Goal: Task Accomplishment & Management: Manage account settings

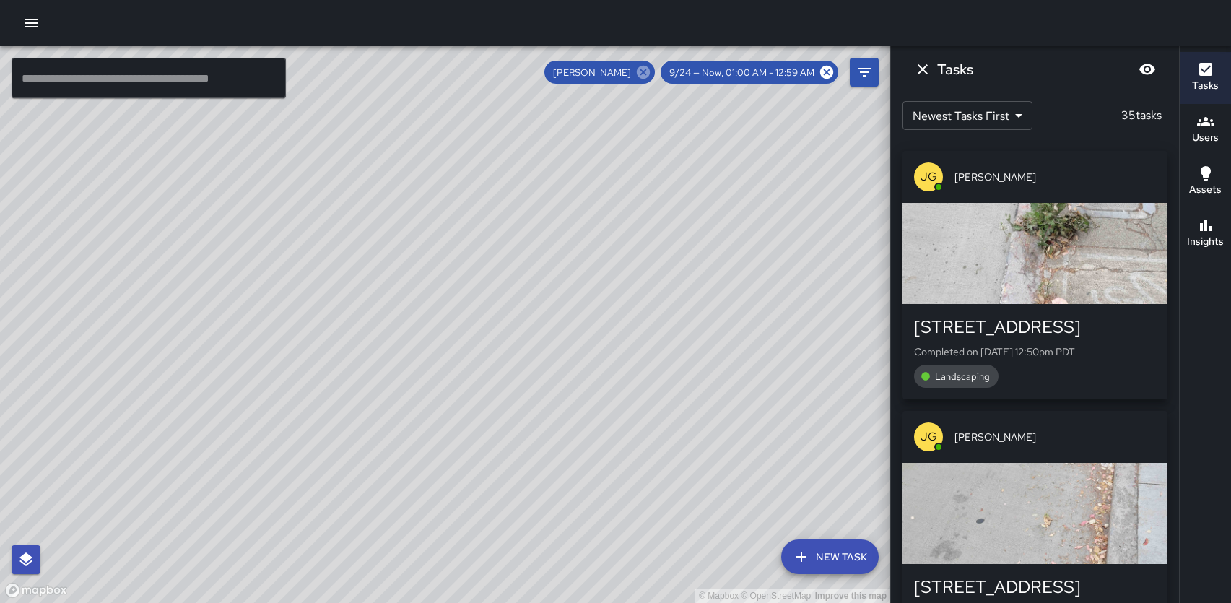
click at [650, 75] on icon at bounding box center [643, 72] width 13 height 13
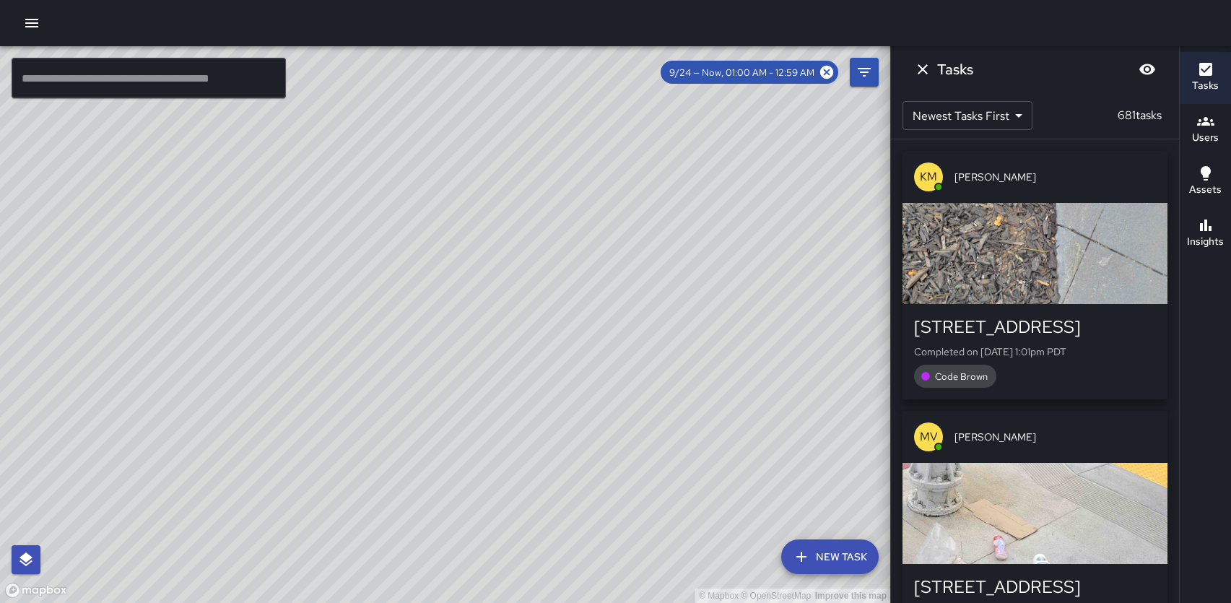
drag, startPoint x: 792, startPoint y: 428, endPoint x: 543, endPoint y: 506, distance: 260.4
click at [543, 506] on div "© Mapbox © OpenStreetMap Improve this map" at bounding box center [445, 324] width 890 height 557
click at [930, 73] on icon "Dismiss" at bounding box center [922, 69] width 17 height 17
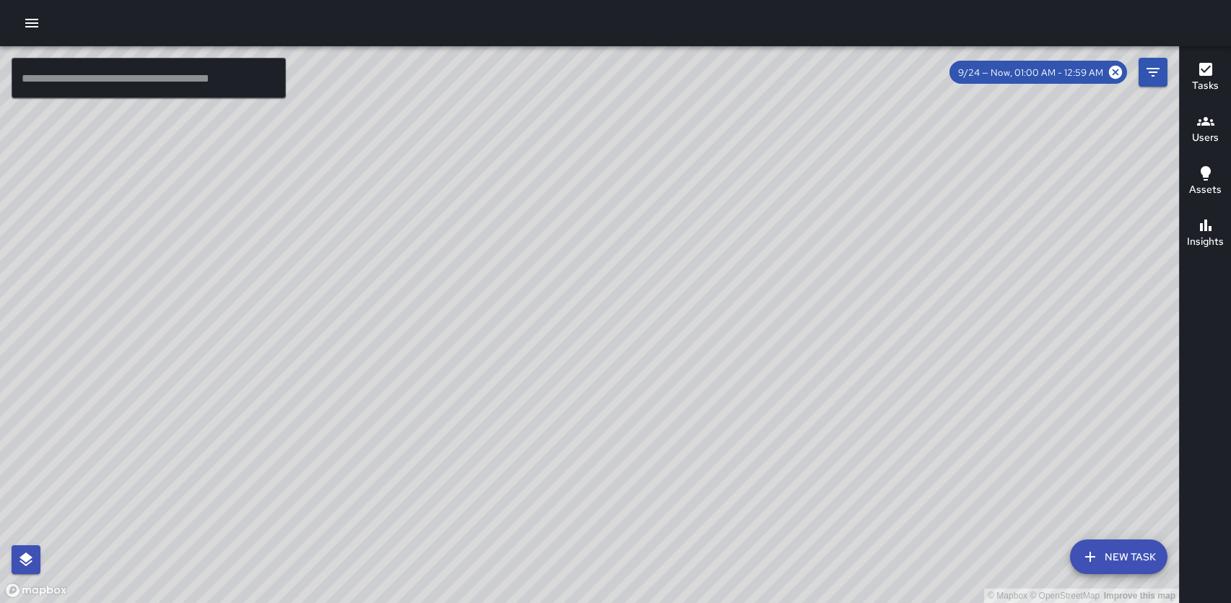
drag, startPoint x: 909, startPoint y: 365, endPoint x: 607, endPoint y: 318, distance: 305.4
click at [607, 318] on div "© Mapbox © OpenStreetMap Improve this map" at bounding box center [589, 324] width 1179 height 557
drag, startPoint x: 607, startPoint y: 318, endPoint x: 622, endPoint y: 212, distance: 107.2
click at [622, 212] on div "© Mapbox © OpenStreetMap Improve this map" at bounding box center [589, 324] width 1179 height 557
drag, startPoint x: 1062, startPoint y: 124, endPoint x: 886, endPoint y: 167, distance: 181.3
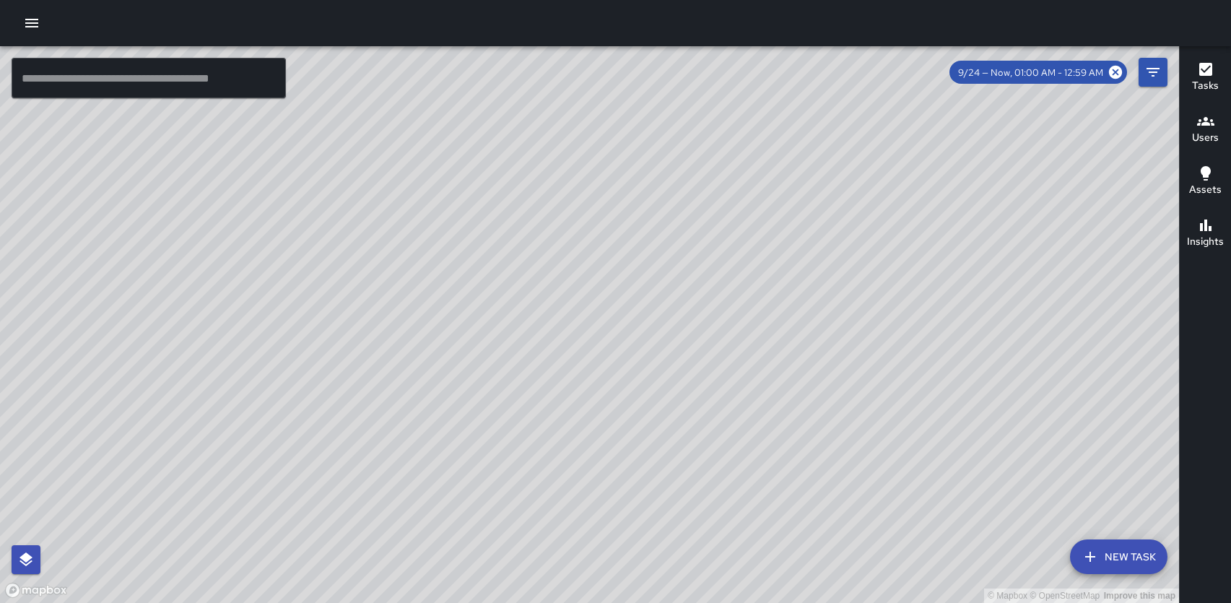
click at [886, 167] on div "© Mapbox © OpenStreetMap Improve this map" at bounding box center [589, 324] width 1179 height 557
drag, startPoint x: 884, startPoint y: 184, endPoint x: 1005, endPoint y: 164, distance: 123.0
click at [1005, 164] on div "© Mapbox © OpenStreetMap Improve this map" at bounding box center [589, 324] width 1179 height 557
click at [1149, 72] on icon "Filters" at bounding box center [1153, 72] width 13 height 9
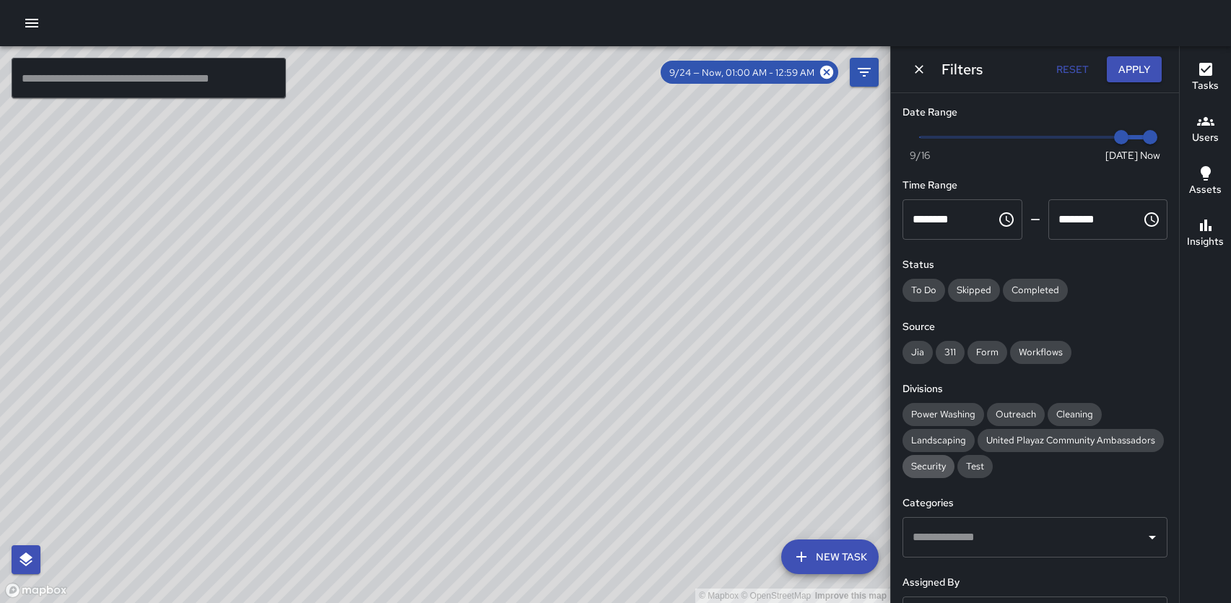
click at [931, 476] on div "Security" at bounding box center [929, 466] width 52 height 23
type input "*"
drag, startPoint x: 1119, startPoint y: 136, endPoint x: 894, endPoint y: 134, distance: 225.3
click at [894, 134] on div "Date Range Now Today 9/16 9/17 5:00 pm Time Range ******** ​ ******** ​ Status …" at bounding box center [1035, 348] width 288 height 510
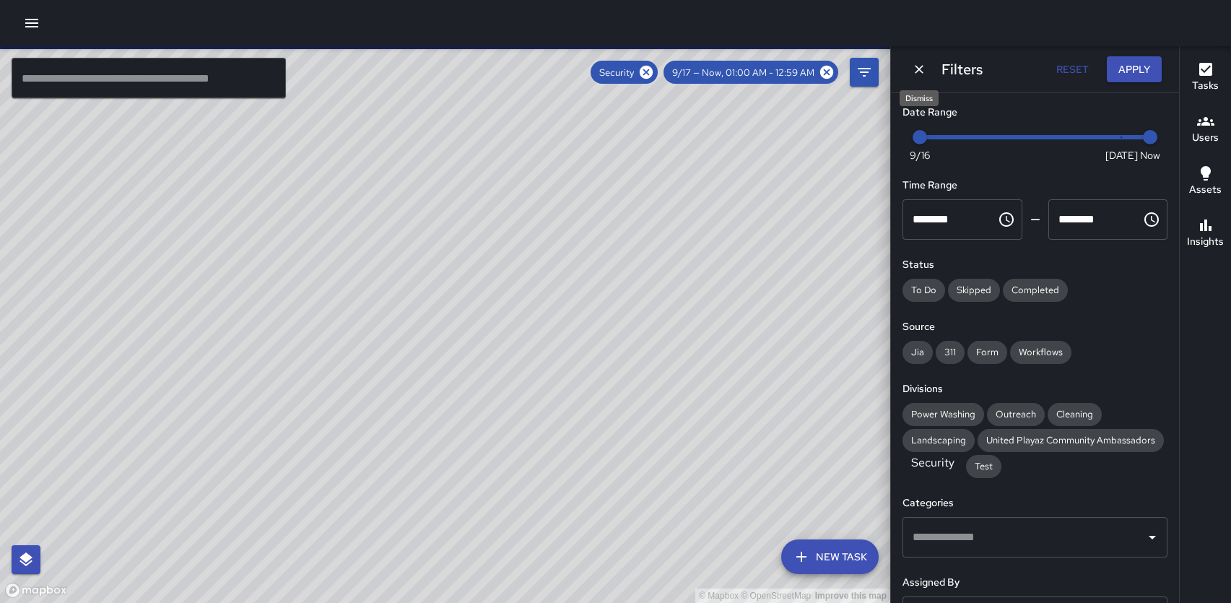
click at [917, 69] on icon "Dismiss" at bounding box center [919, 69] width 14 height 14
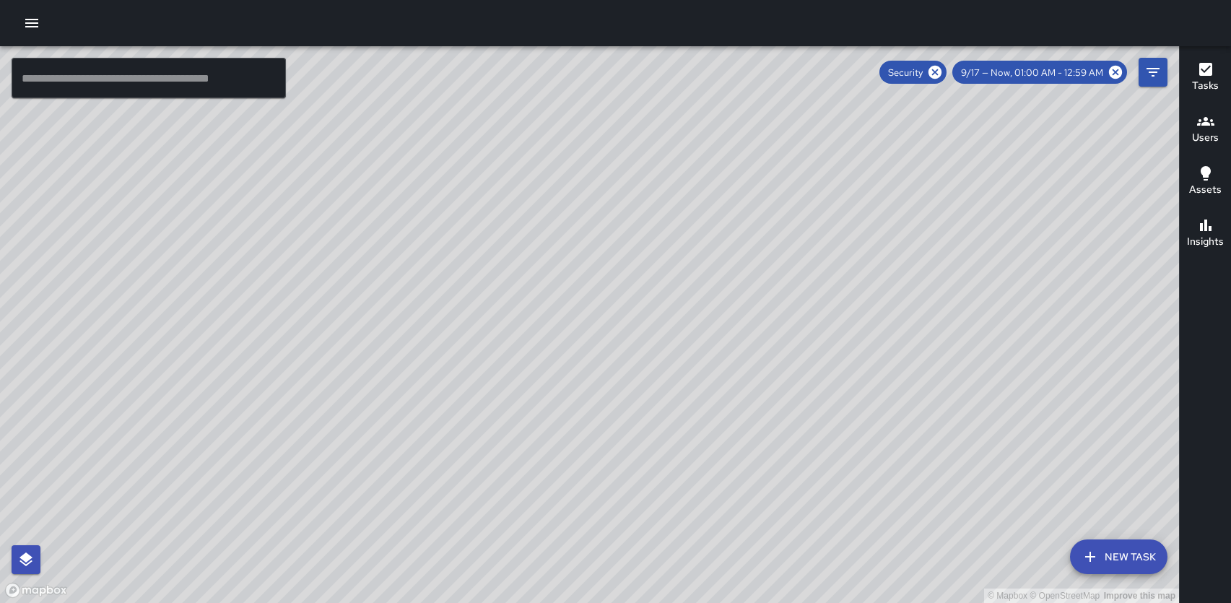
click at [1210, 239] on h6 "Insights" at bounding box center [1205, 242] width 37 height 16
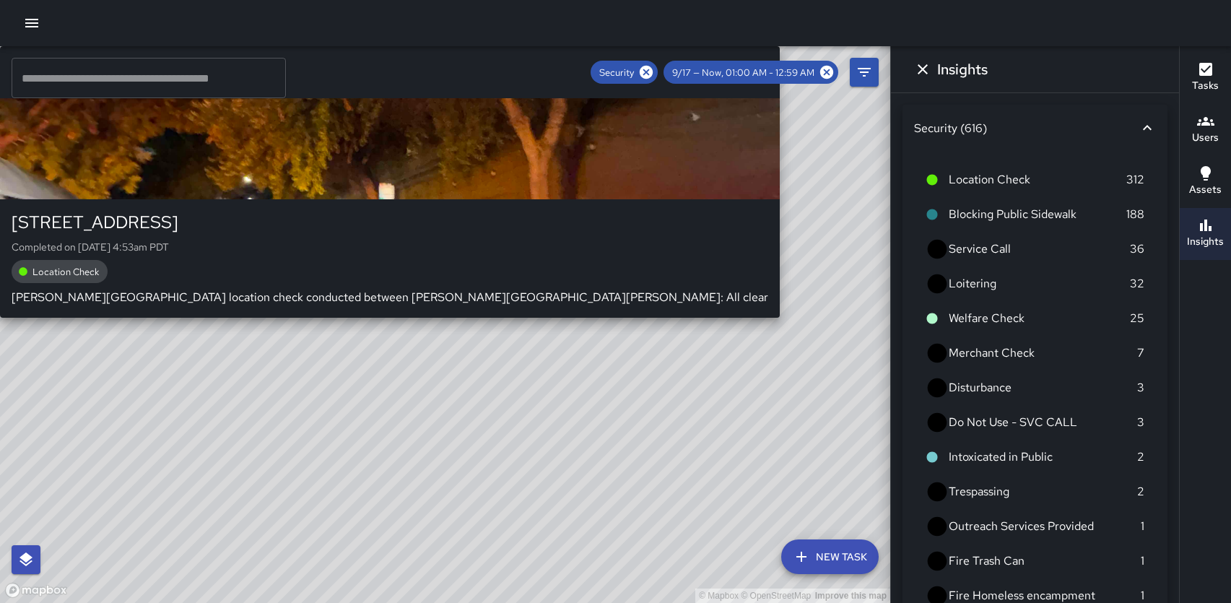
click at [553, 217] on div "© Mapbox © OpenStreetMap Improve this map JJ Jesus Jamaica 1123 Folsom Street C…" at bounding box center [445, 324] width 890 height 557
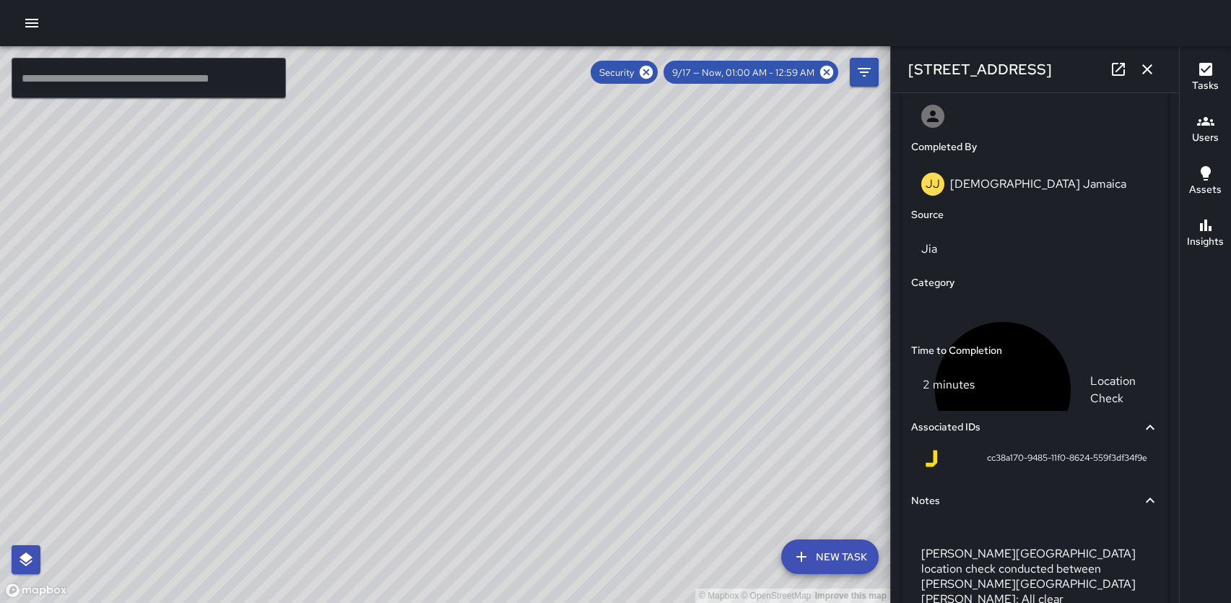
scroll to position [904, 0]
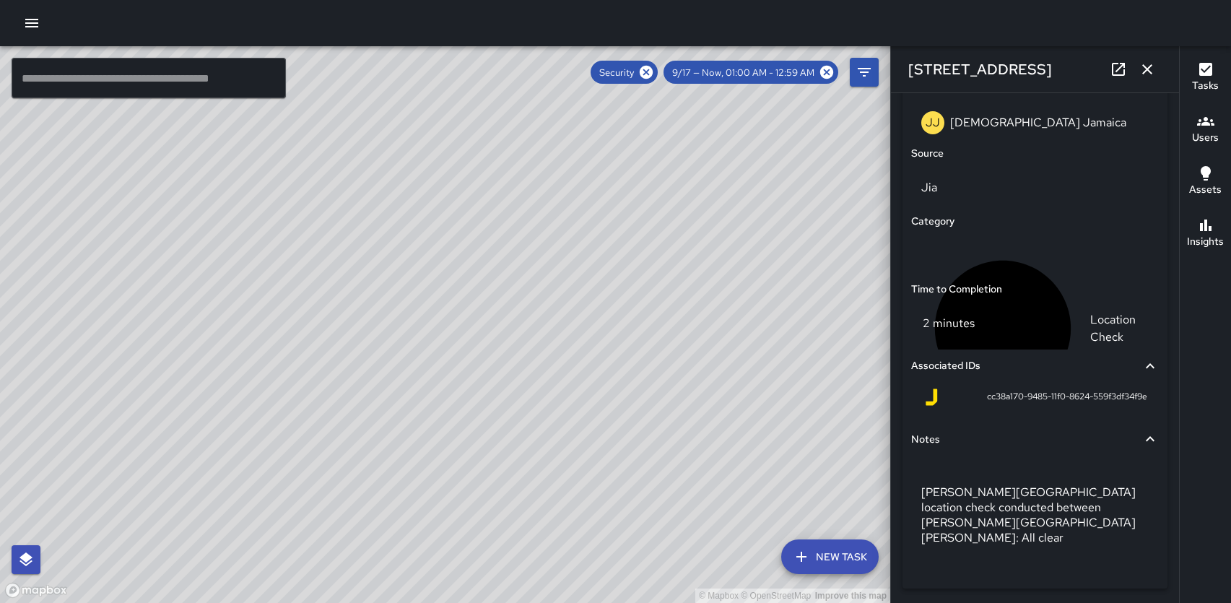
click at [1147, 66] on icon "button" at bounding box center [1147, 69] width 17 height 17
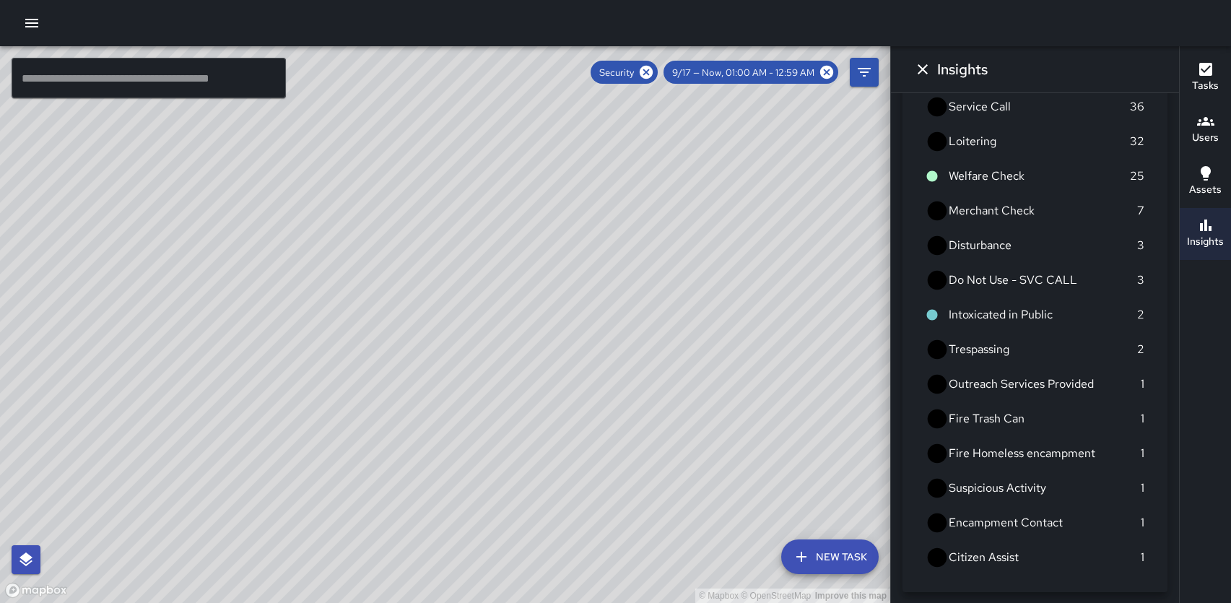
scroll to position [143, 0]
click at [40, 34] on button "button" at bounding box center [31, 23] width 29 height 29
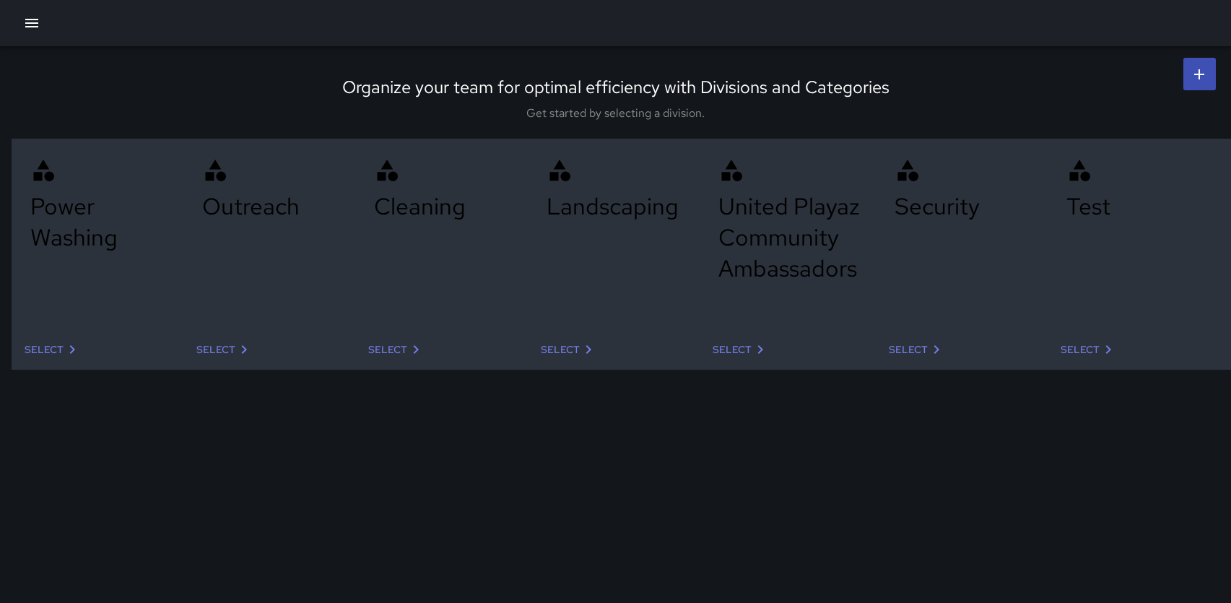
click at [883, 363] on link "Select" at bounding box center [917, 350] width 68 height 27
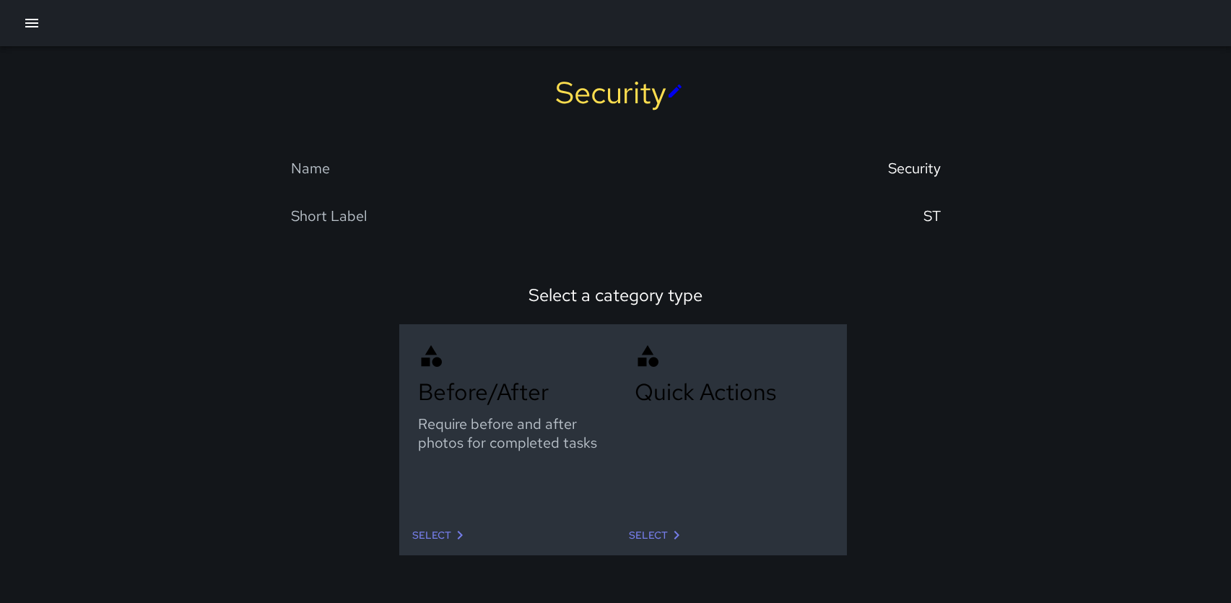
click at [407, 522] on link "Select" at bounding box center [441, 535] width 68 height 27
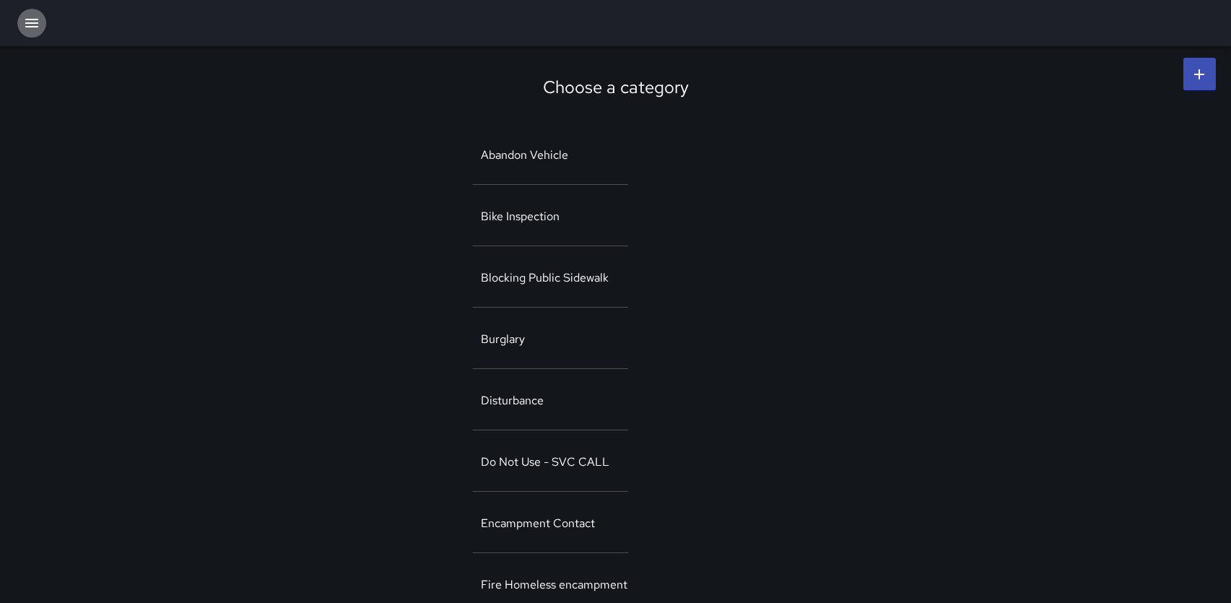
click at [25, 24] on icon "button" at bounding box center [31, 22] width 17 height 17
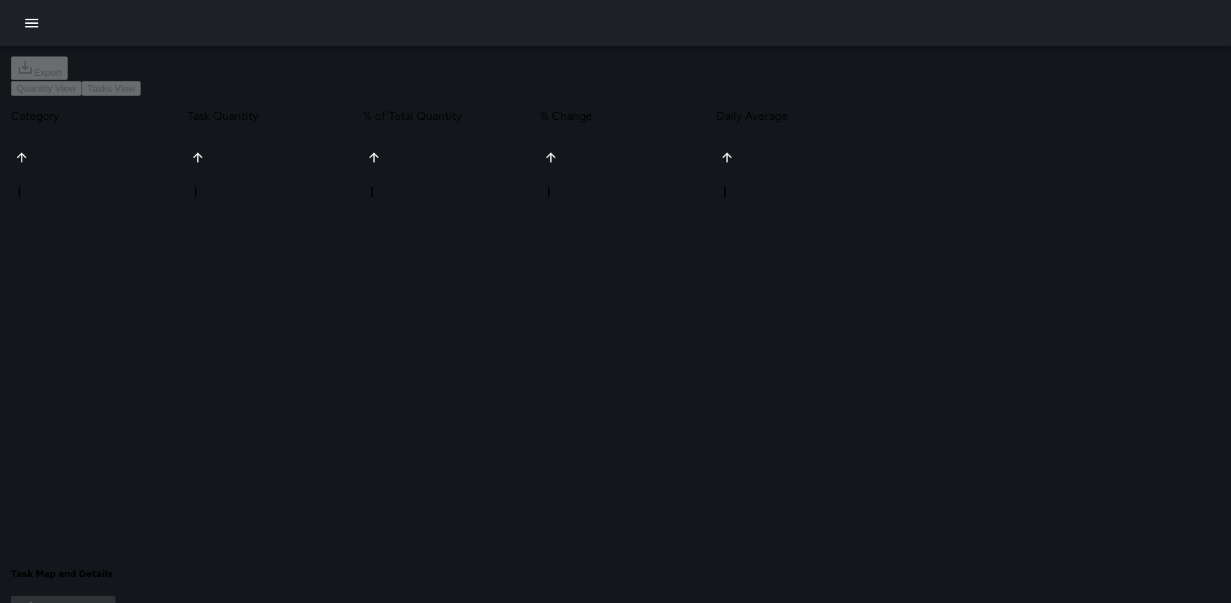
scroll to position [712, 0]
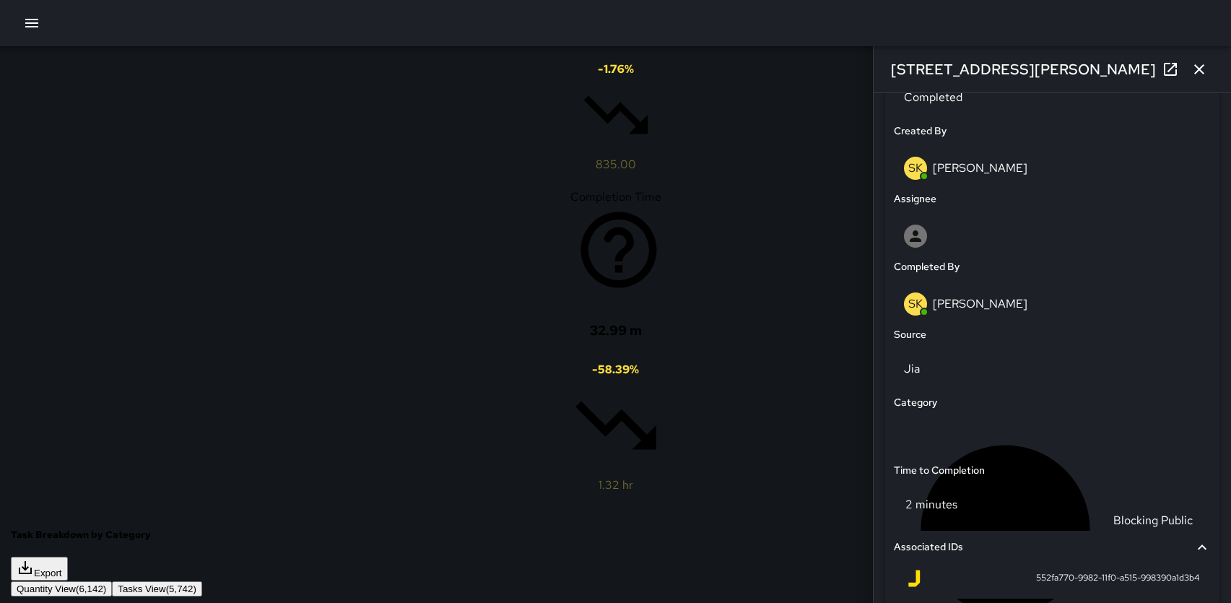
scroll to position [890, 0]
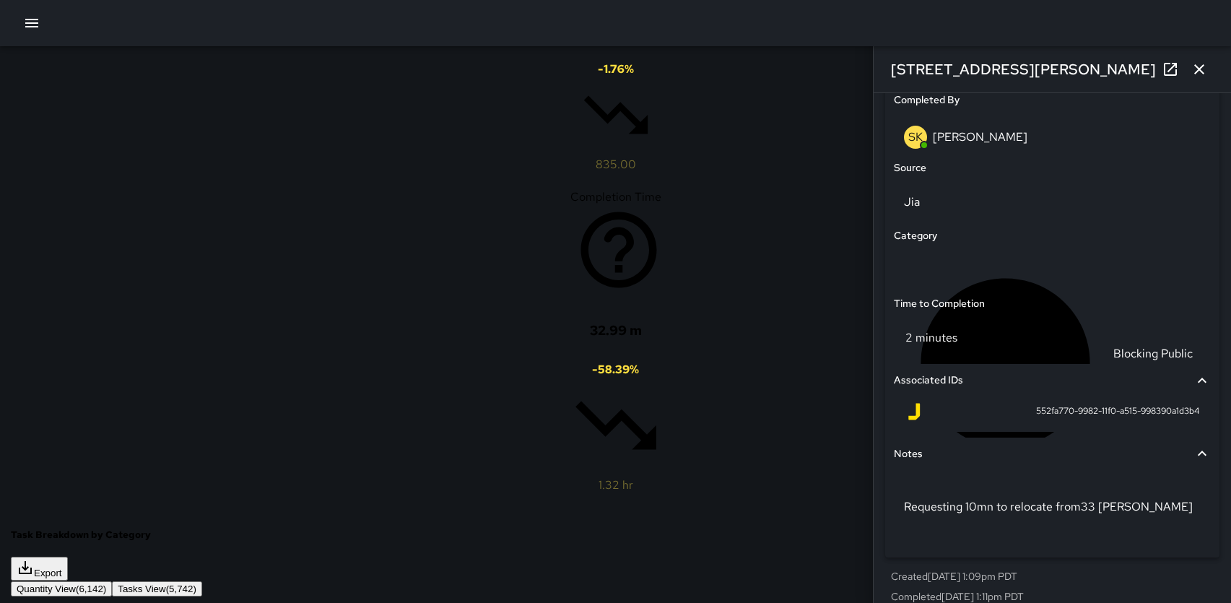
click at [1192, 72] on icon "button" at bounding box center [1199, 69] width 17 height 17
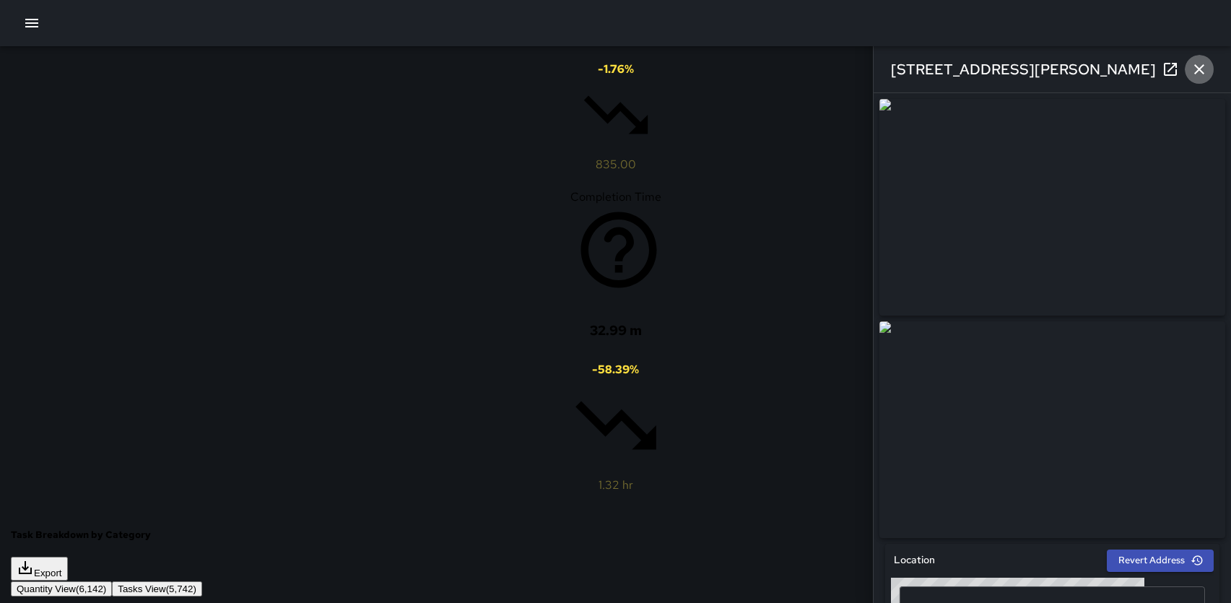
click at [1197, 70] on icon "button" at bounding box center [1199, 69] width 17 height 17
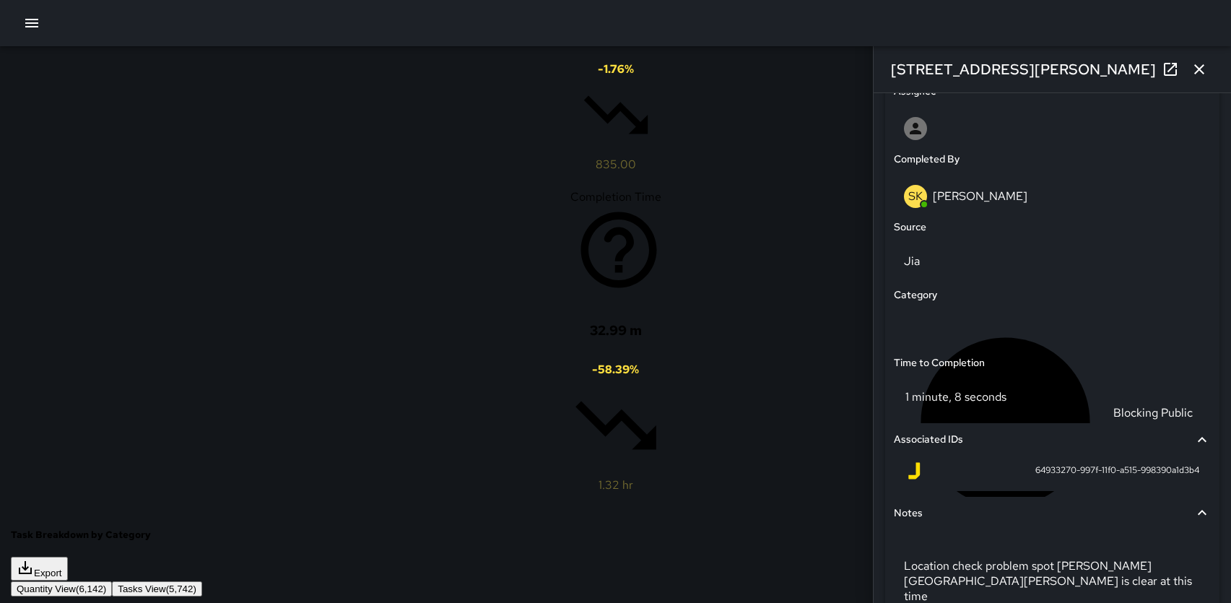
scroll to position [904, 0]
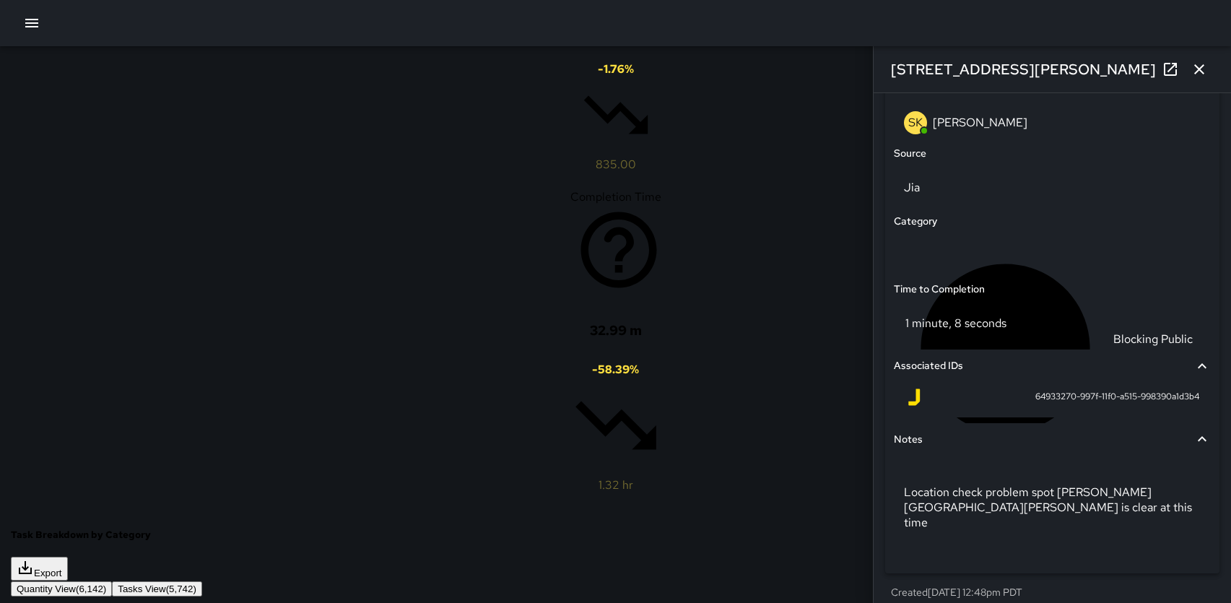
click at [1199, 66] on icon "button" at bounding box center [1199, 69] width 17 height 17
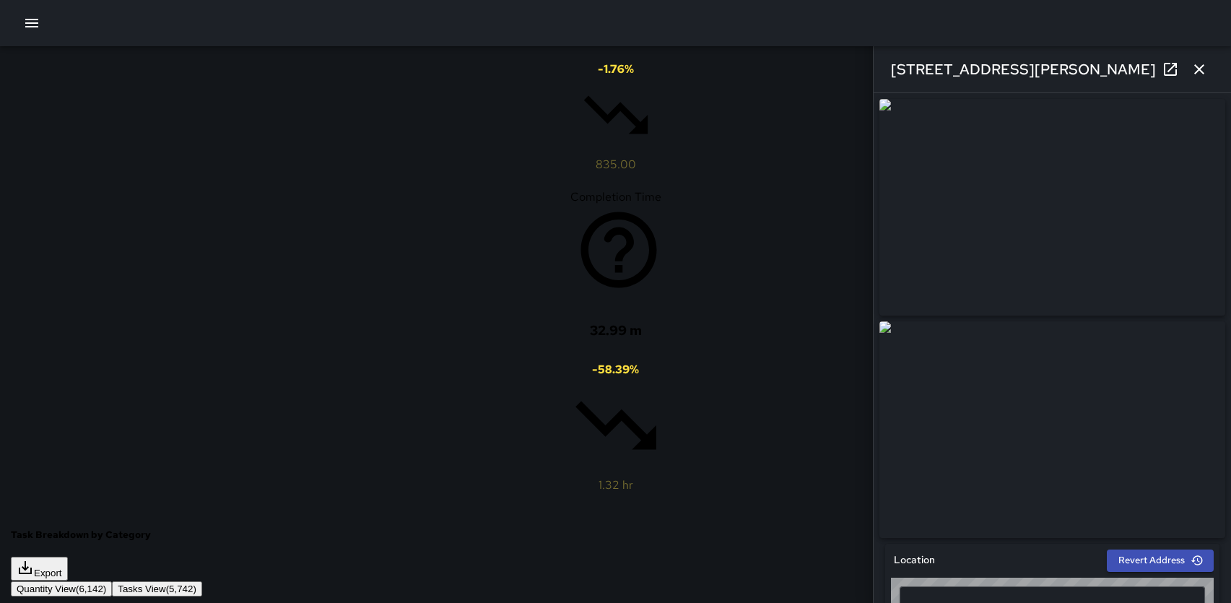
type input "**********"
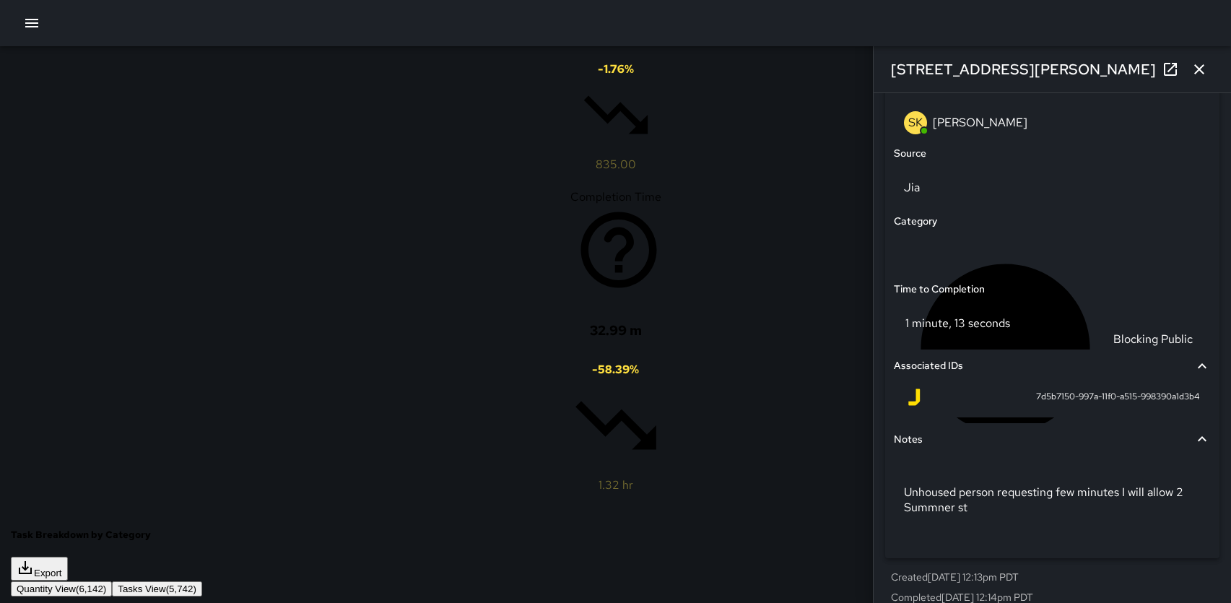
click at [1200, 71] on icon "button" at bounding box center [1199, 69] width 17 height 17
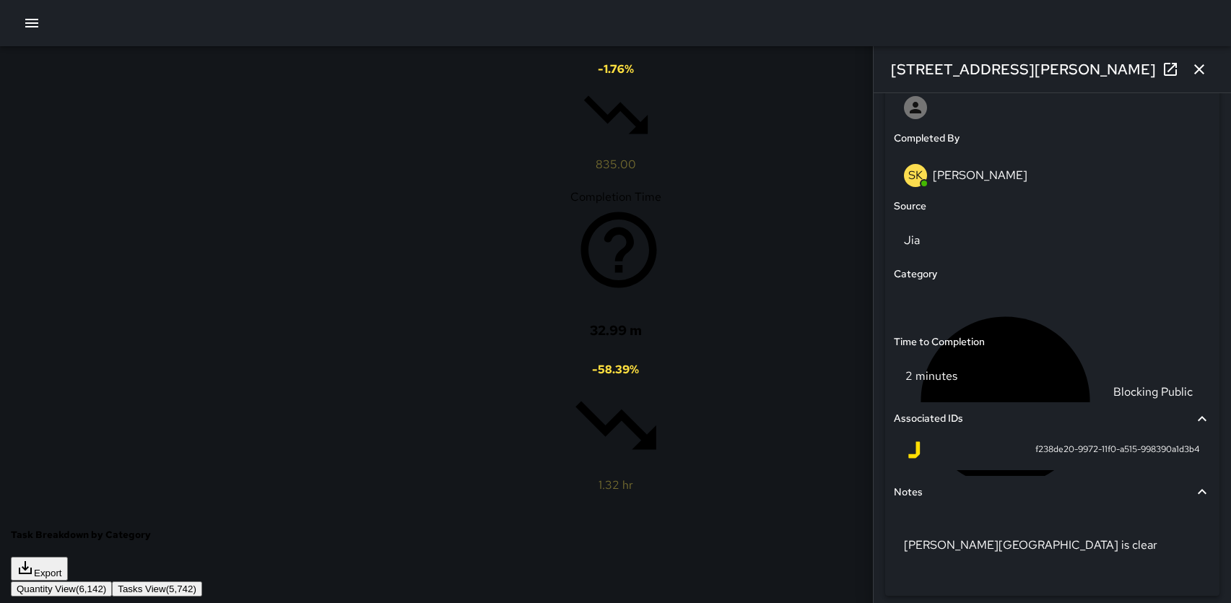
scroll to position [890, 0]
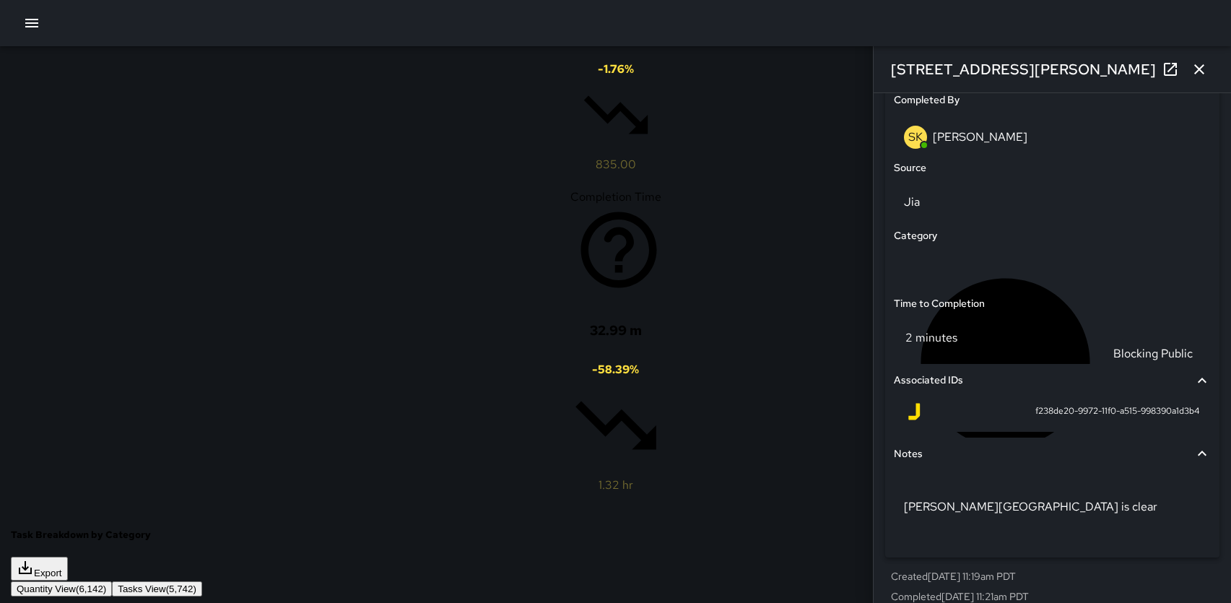
click at [1200, 75] on icon "button" at bounding box center [1199, 69] width 17 height 17
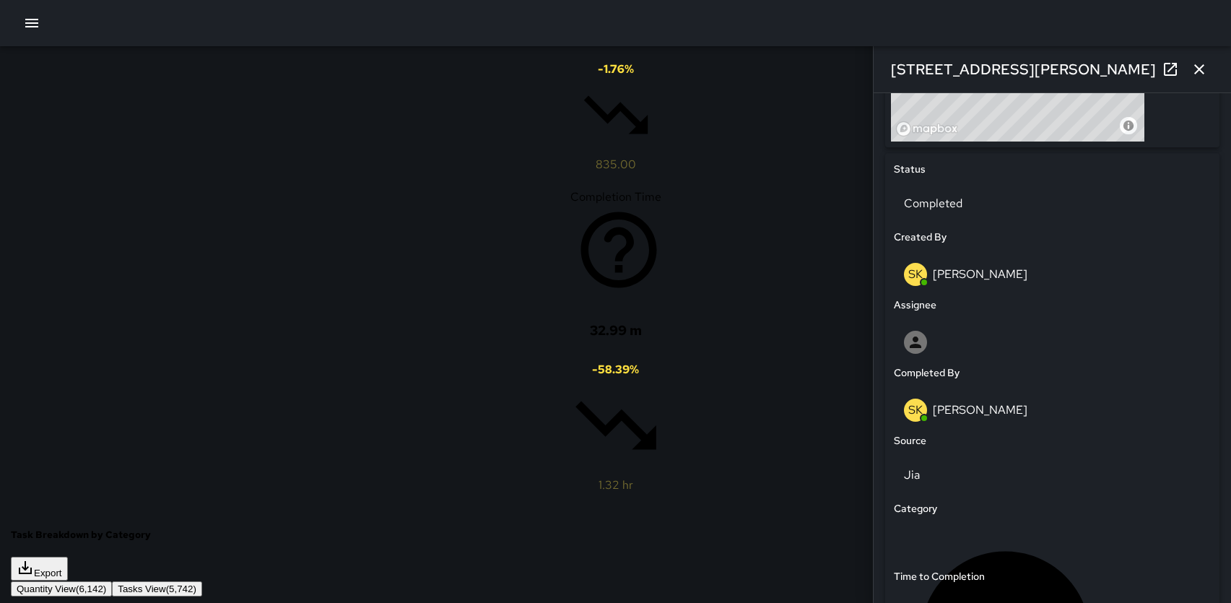
scroll to position [904, 0]
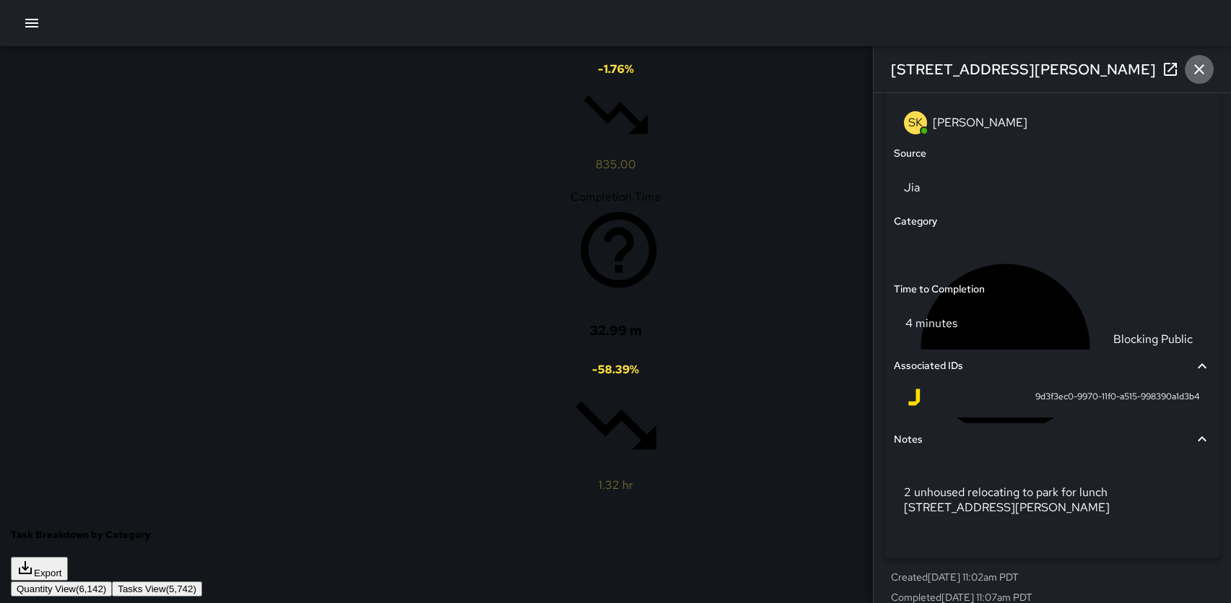
click at [1198, 72] on icon "button" at bounding box center [1199, 69] width 17 height 17
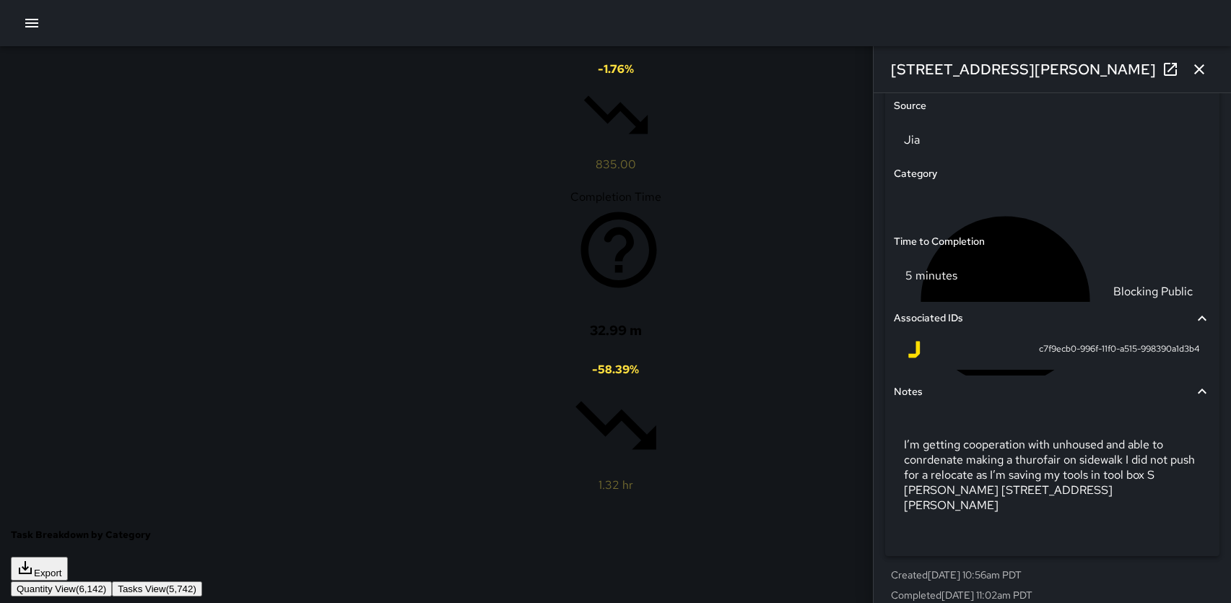
scroll to position [962, 0]
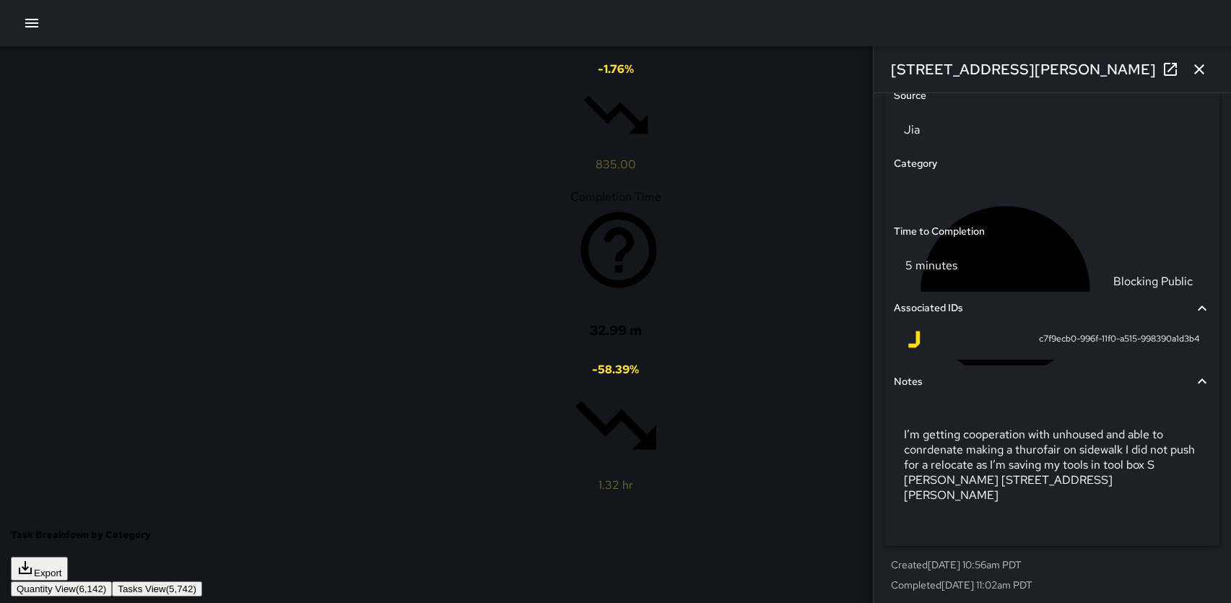
click at [1201, 74] on icon "button" at bounding box center [1199, 69] width 17 height 17
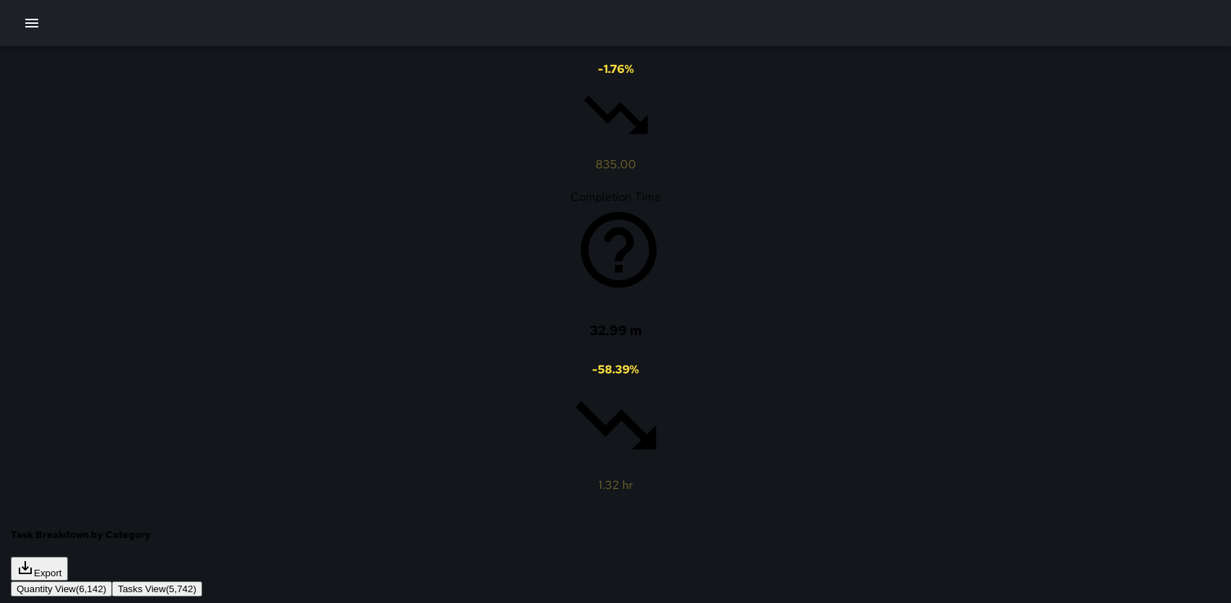
scroll to position [429, 0]
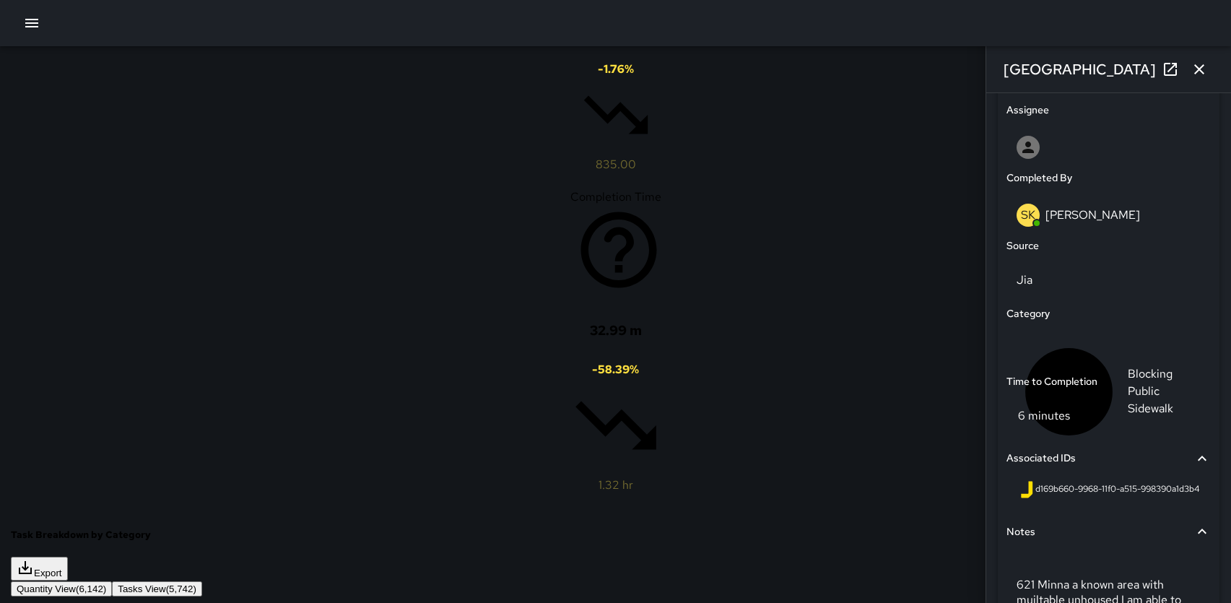
scroll to position [919, 0]
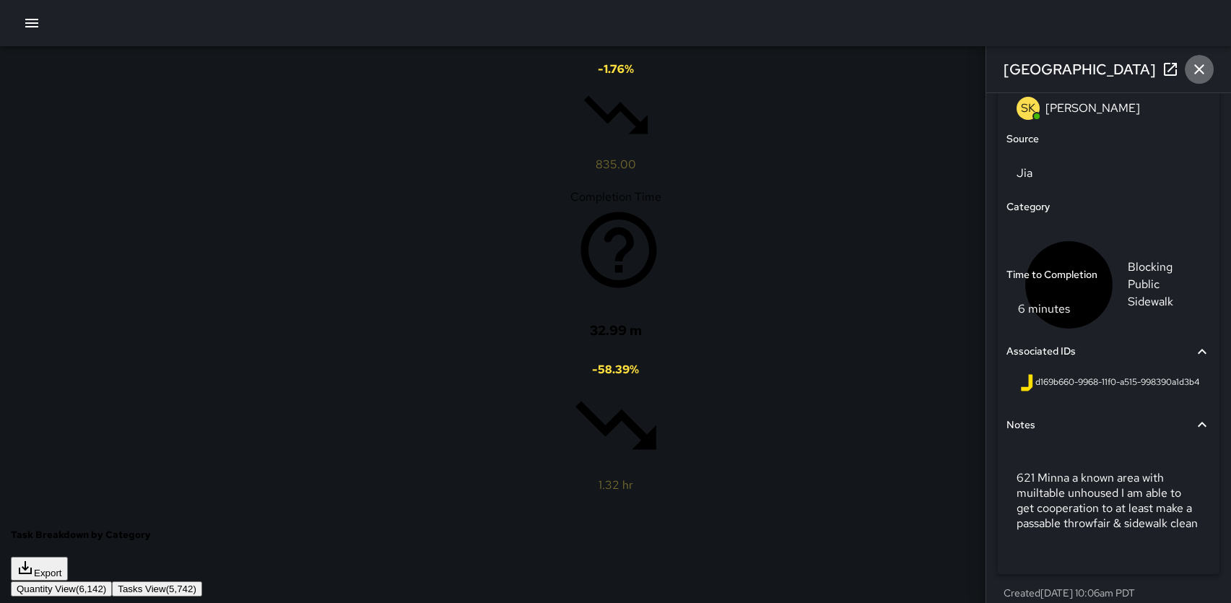
click at [1195, 74] on icon "button" at bounding box center [1200, 69] width 10 height 10
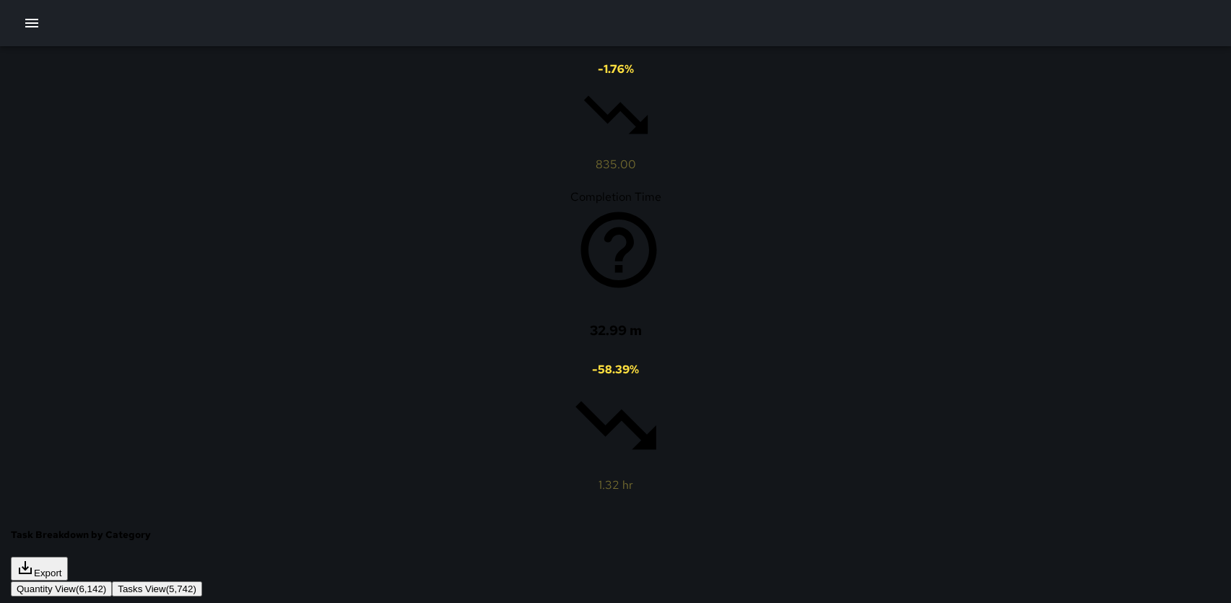
scroll to position [1699, 0]
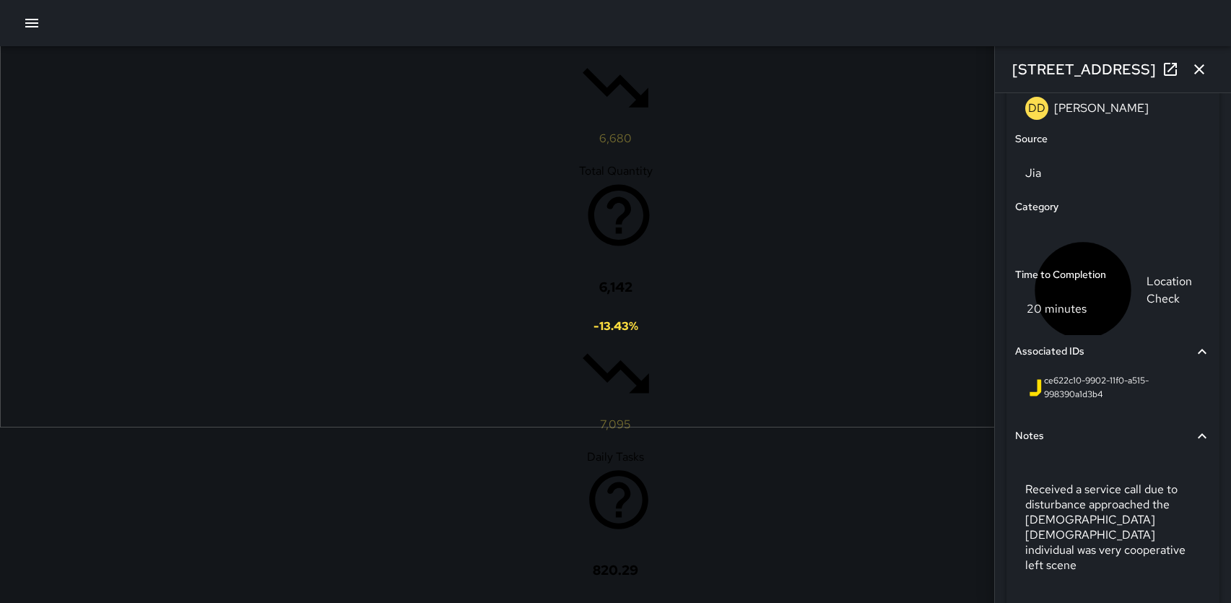
scroll to position [147, 0]
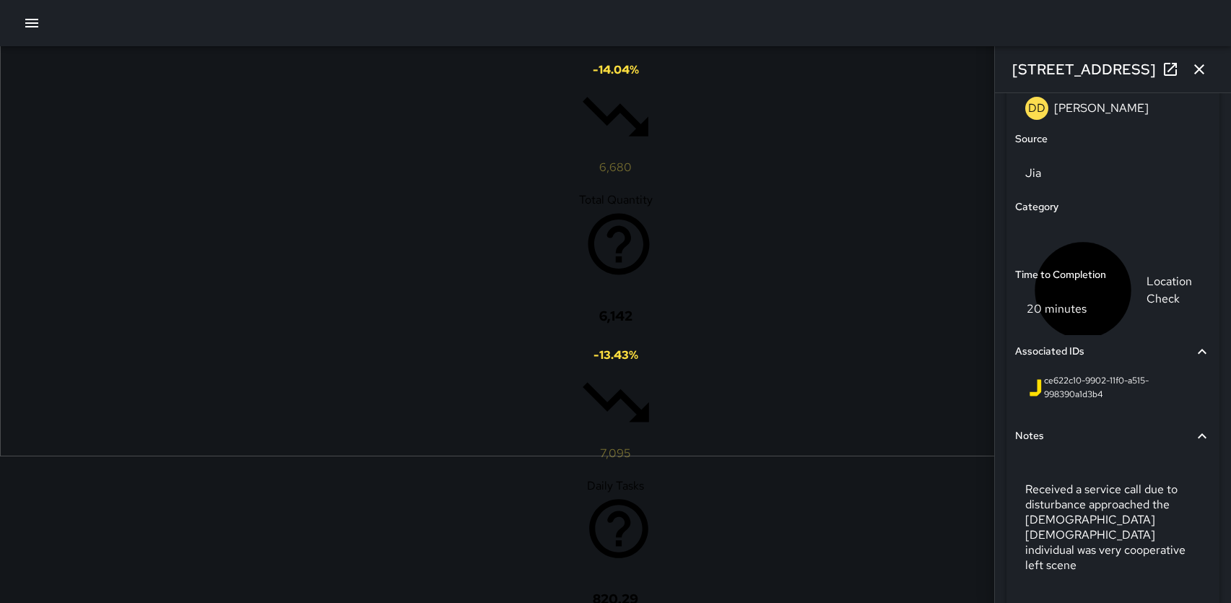
click at [1202, 64] on icon "button" at bounding box center [1199, 69] width 17 height 17
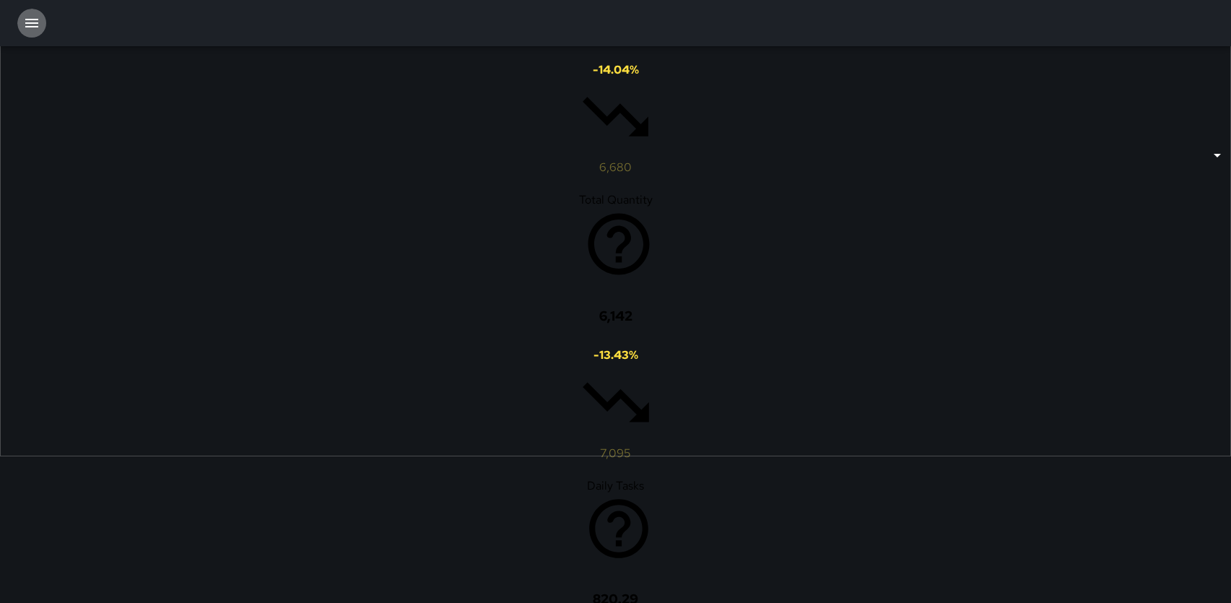
click at [30, 27] on icon "button" at bounding box center [31, 23] width 13 height 9
drag, startPoint x: 69, startPoint y: 136, endPoint x: 857, endPoint y: 373, distance: 823.7
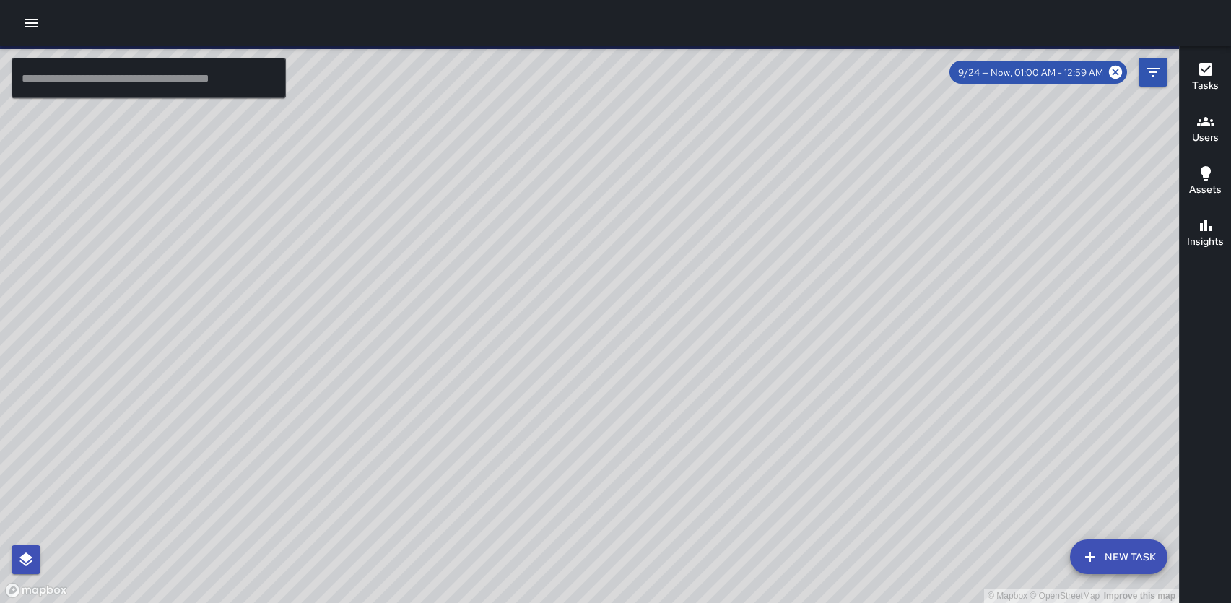
click at [32, 19] on icon "button" at bounding box center [31, 23] width 13 height 9
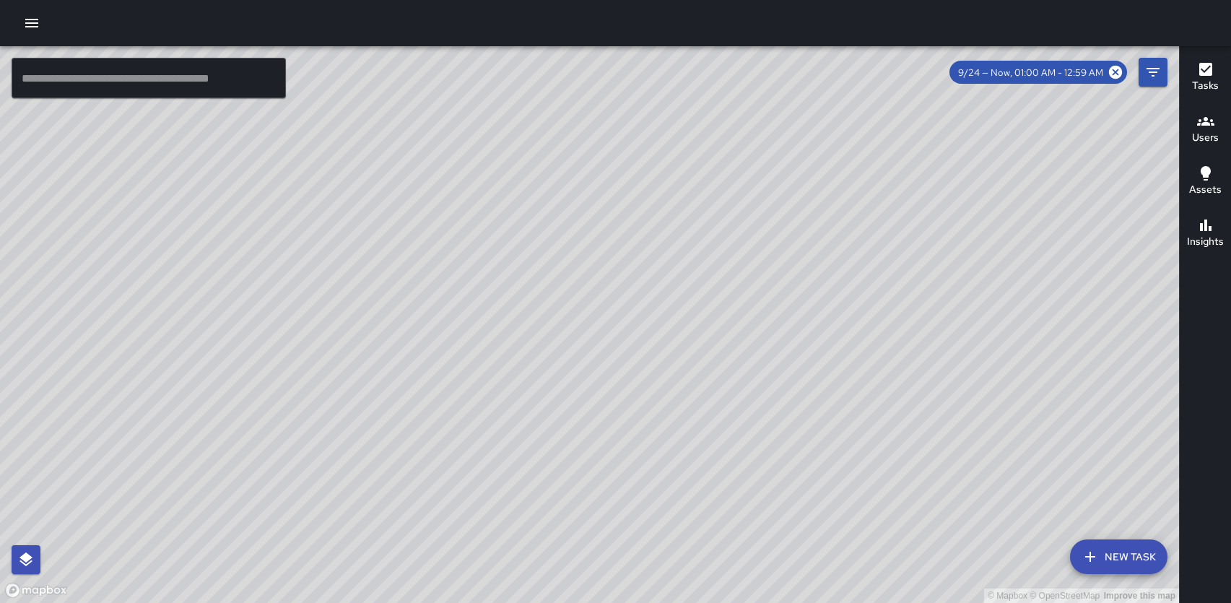
click at [1065, 602] on div at bounding box center [615, 603] width 1231 height 0
click at [28, 22] on icon "button" at bounding box center [31, 22] width 17 height 17
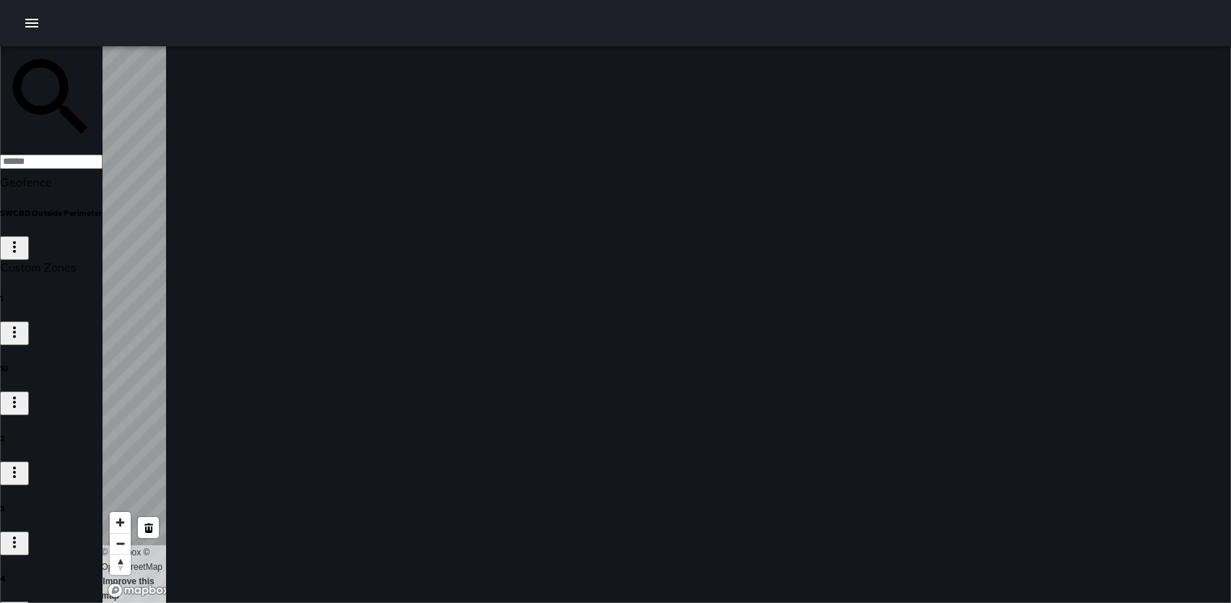
click at [30, 22] on icon "button" at bounding box center [31, 22] width 17 height 17
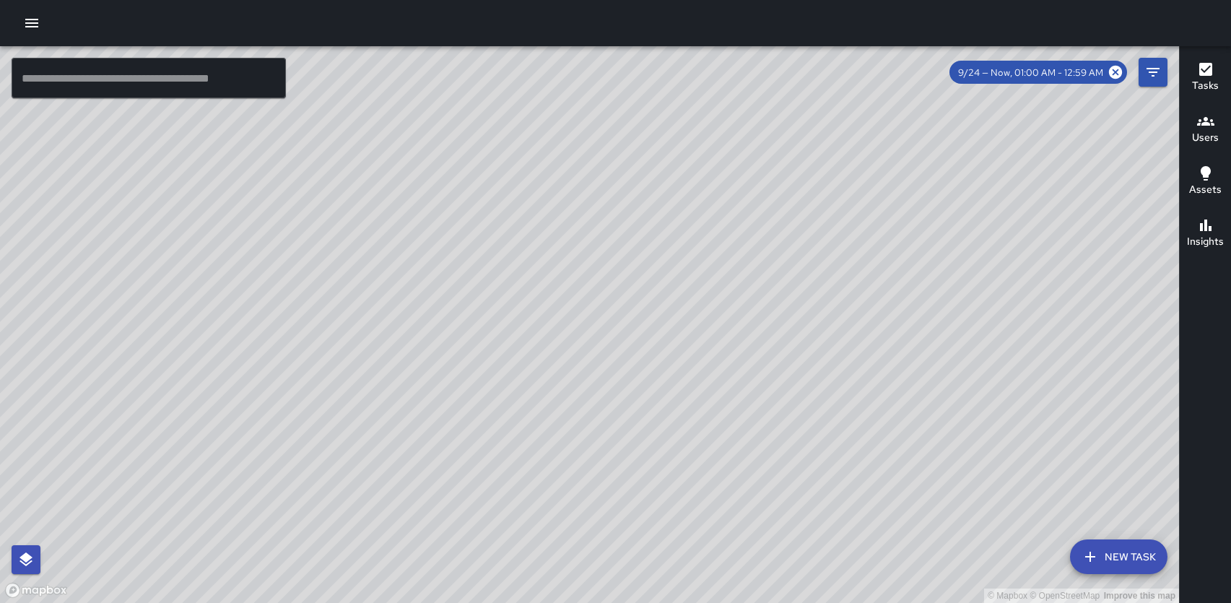
click at [30, 28] on icon "button" at bounding box center [31, 22] width 17 height 17
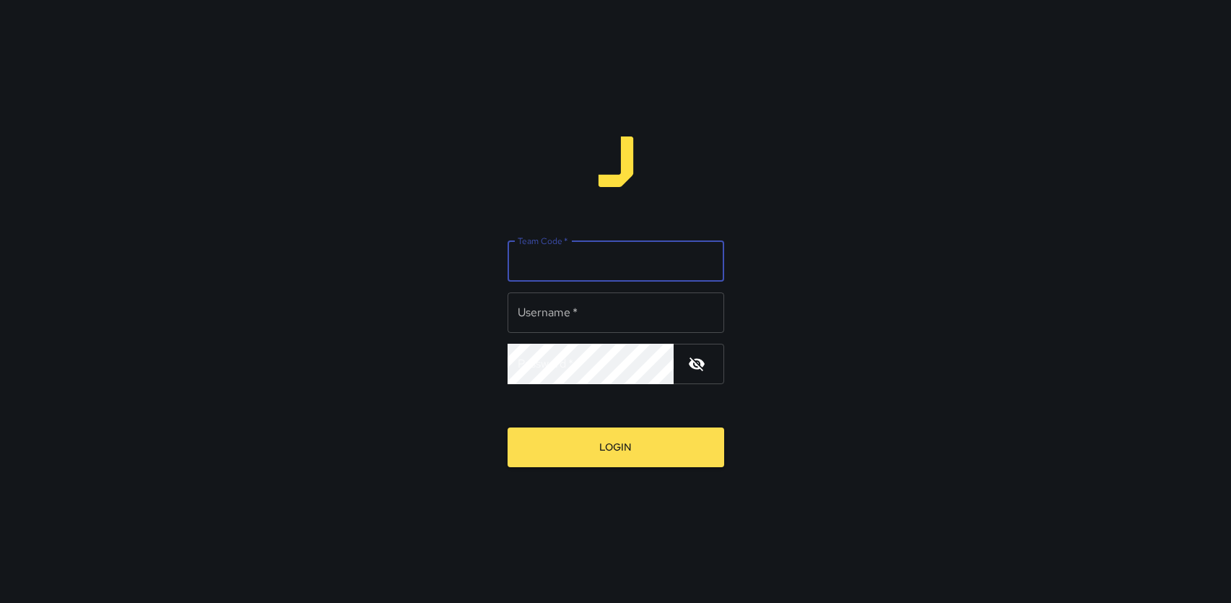
click at [592, 253] on input "Team Code   *" at bounding box center [616, 261] width 217 height 40
type input "*******"
click at [583, 309] on input "Username   *" at bounding box center [616, 312] width 217 height 40
type input "**********"
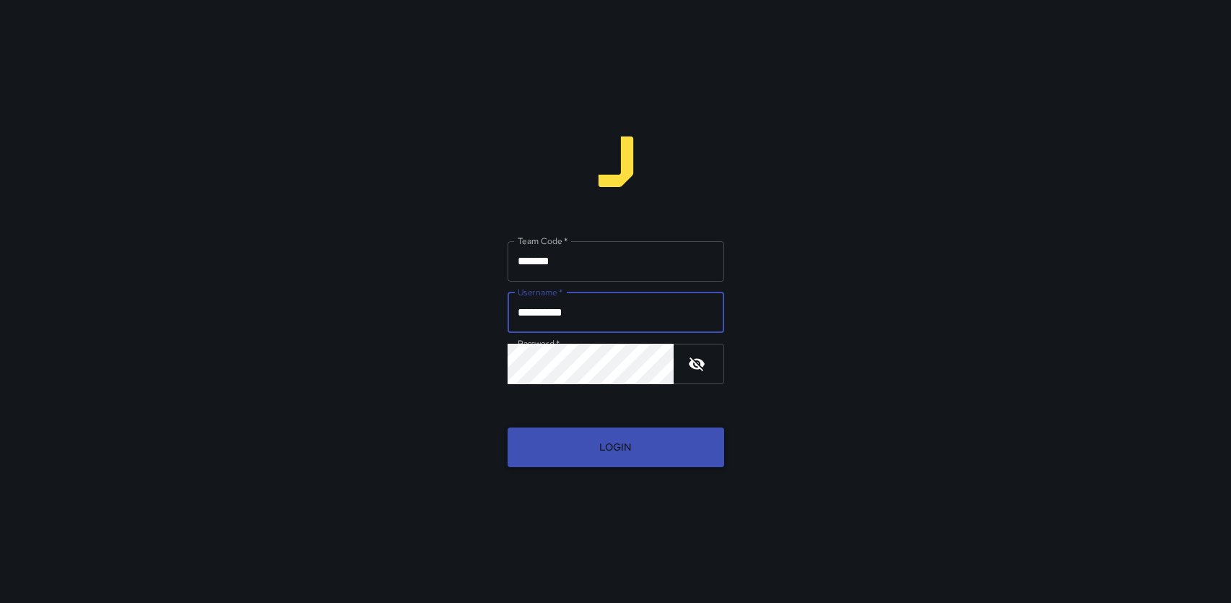
click at [630, 446] on button "Login" at bounding box center [616, 448] width 217 height 40
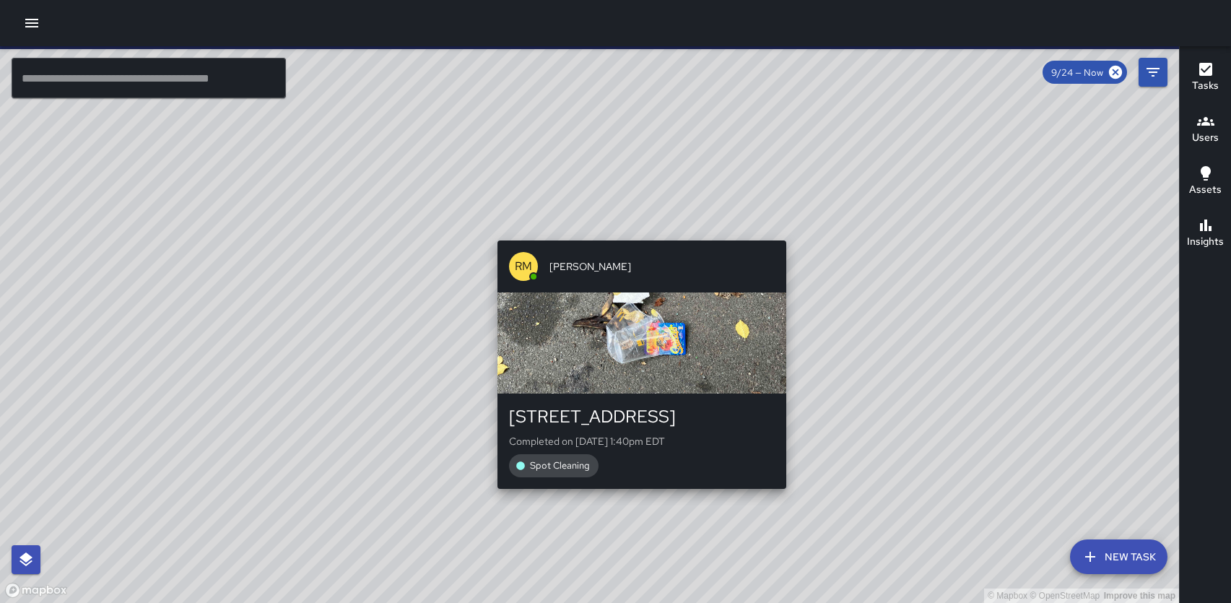
click at [635, 230] on div "© Mapbox © OpenStreetMap Improve this map RM [PERSON_NAME] [STREET_ADDRESS] Com…" at bounding box center [589, 324] width 1179 height 557
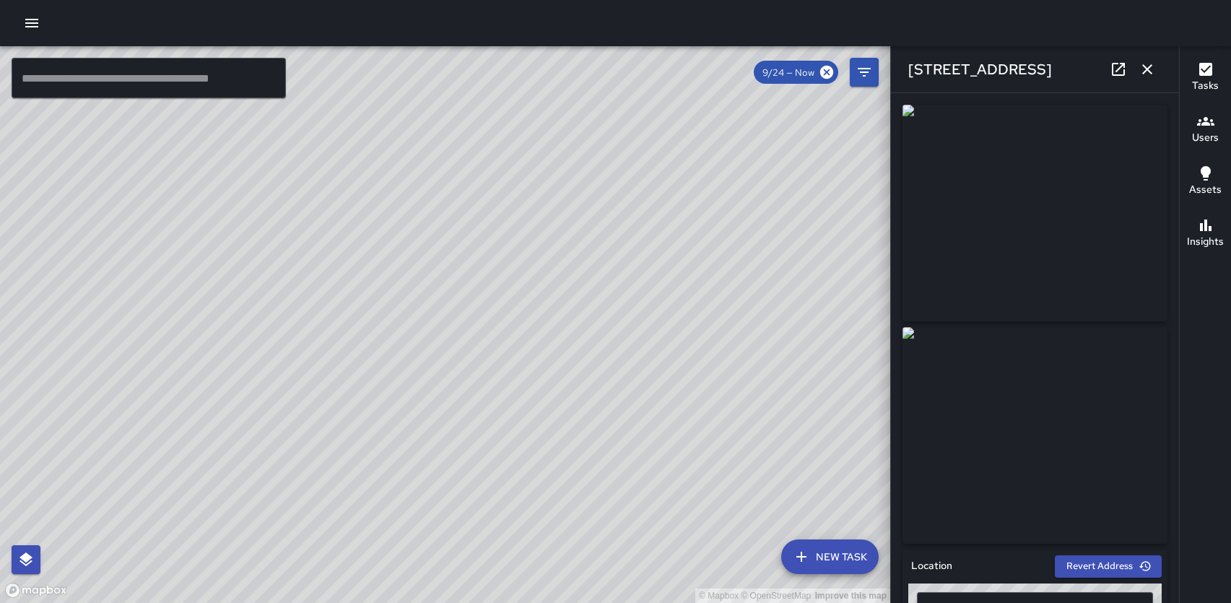
click at [1147, 65] on icon "button" at bounding box center [1147, 69] width 17 height 17
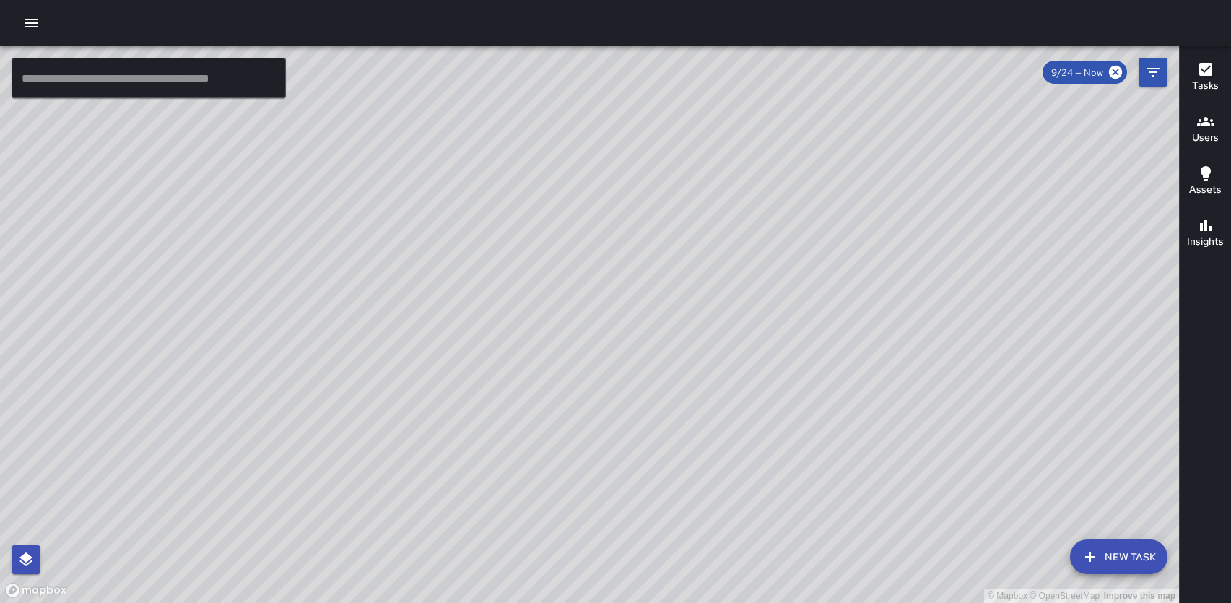
click at [1202, 230] on icon "button" at bounding box center [1206, 226] width 12 height 12
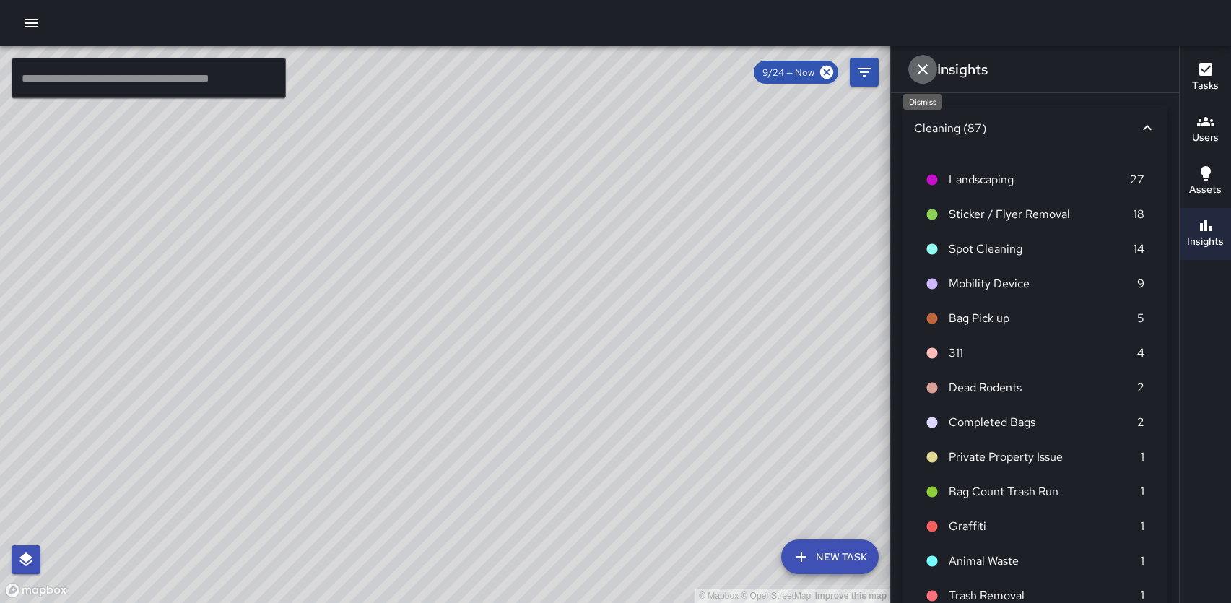
click at [929, 69] on icon "Dismiss" at bounding box center [922, 69] width 17 height 17
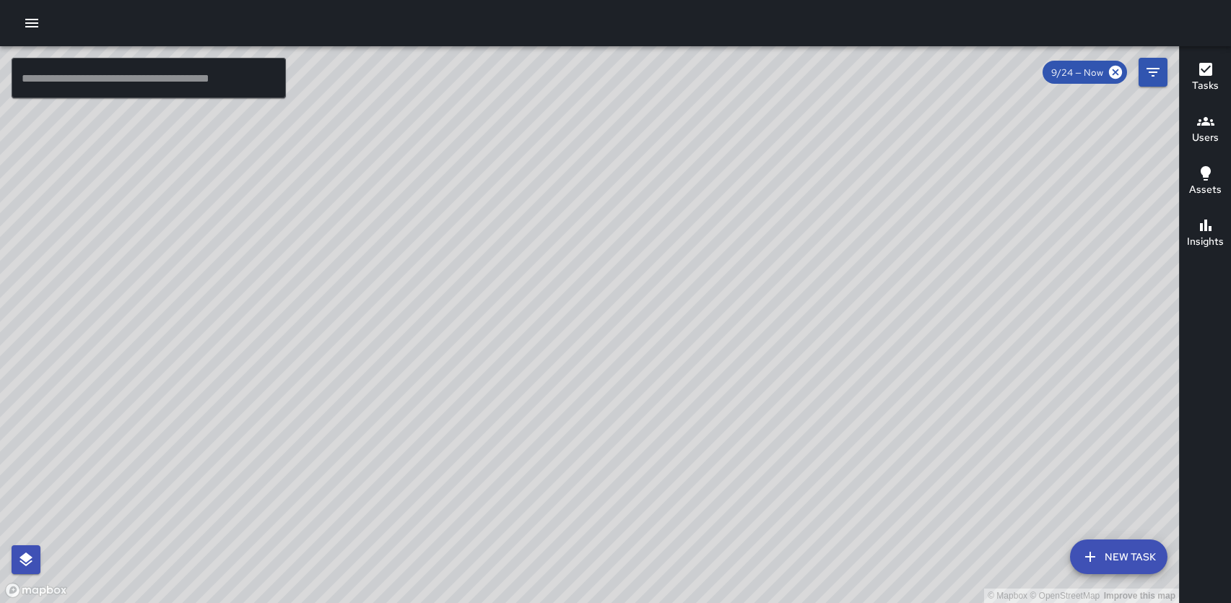
drag, startPoint x: 876, startPoint y: 300, endPoint x: 887, endPoint y: 251, distance: 50.3
click at [887, 251] on div "© Mapbox © OpenStreetMap Improve this map" at bounding box center [589, 324] width 1179 height 557
drag, startPoint x: 841, startPoint y: 282, endPoint x: 791, endPoint y: 541, distance: 263.3
click at [791, 541] on div "© Mapbox © OpenStreetMap Improve this map" at bounding box center [589, 324] width 1179 height 557
drag, startPoint x: 935, startPoint y: 229, endPoint x: 732, endPoint y: 332, distance: 228.4
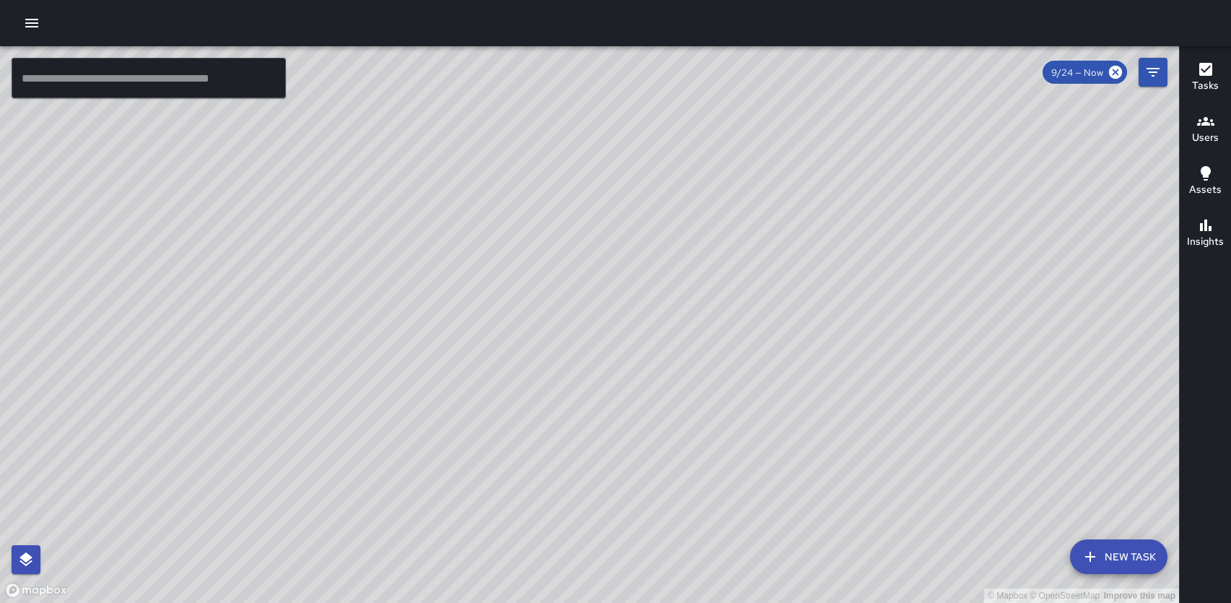
click at [732, 332] on div "© Mapbox © OpenStreetMap Improve this map" at bounding box center [589, 324] width 1179 height 557
drag, startPoint x: 883, startPoint y: 439, endPoint x: 499, endPoint y: 274, distance: 417.6
click at [499, 274] on div "© Mapbox © OpenStreetMap Improve this map" at bounding box center [589, 324] width 1179 height 557
drag, startPoint x: 650, startPoint y: 558, endPoint x: 579, endPoint y: 347, distance: 223.1
click at [579, 347] on div "© Mapbox © OpenStreetMap Improve this map" at bounding box center [589, 324] width 1179 height 557
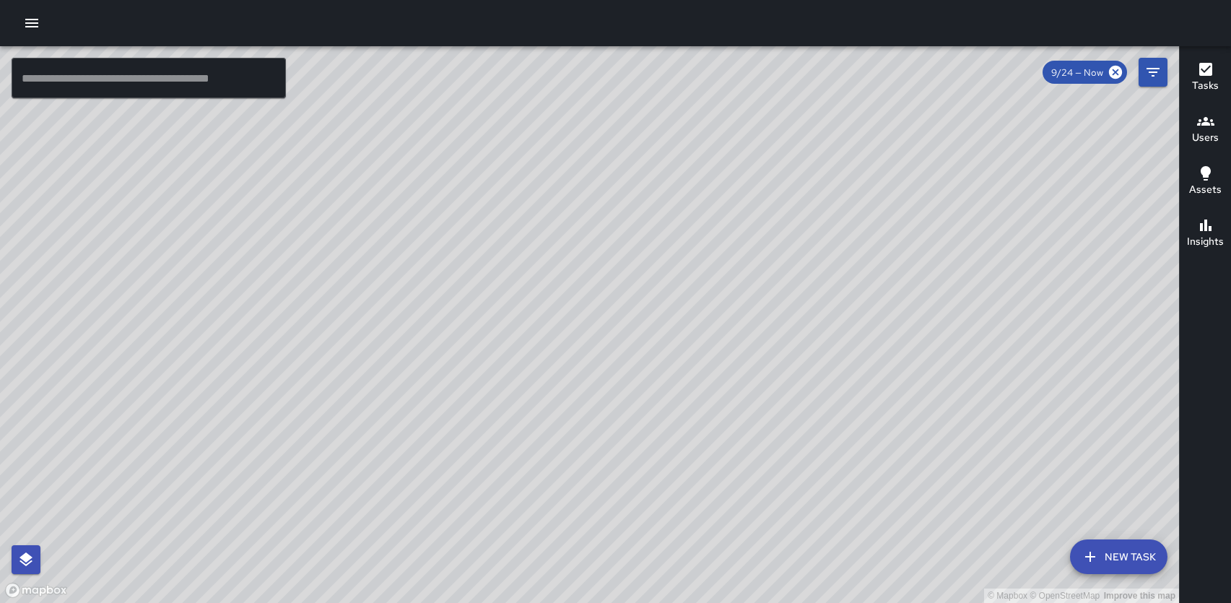
drag, startPoint x: 483, startPoint y: 433, endPoint x: 815, endPoint y: 686, distance: 417.3
click at [815, 602] on html "© Mapbox © OpenStreetMap Improve this map ​ New Task 9/24 — Now Map Layers Task…" at bounding box center [615, 301] width 1231 height 603
drag, startPoint x: 650, startPoint y: 348, endPoint x: 842, endPoint y: 456, distance: 220.5
click at [842, 456] on div "© Mapbox © OpenStreetMap Improve this map" at bounding box center [589, 324] width 1179 height 557
drag, startPoint x: 655, startPoint y: 409, endPoint x: 660, endPoint y: 73, distance: 336.6
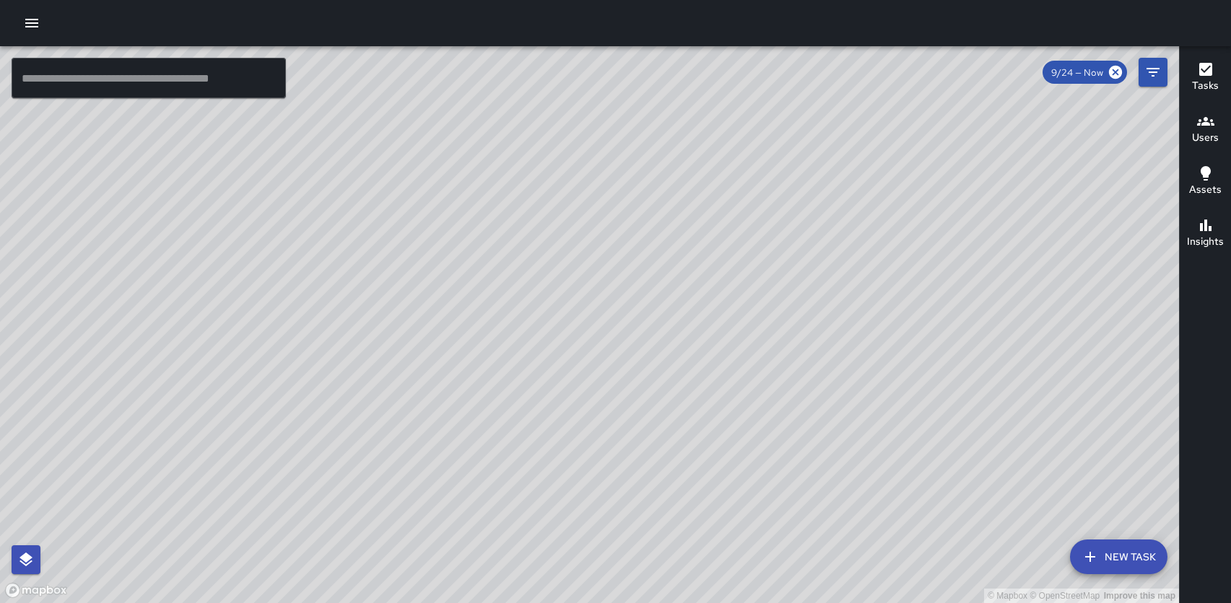
click at [660, 73] on div "© Mapbox © OpenStreetMap Improve this map" at bounding box center [589, 324] width 1179 height 557
click at [32, 27] on icon "button" at bounding box center [31, 23] width 13 height 9
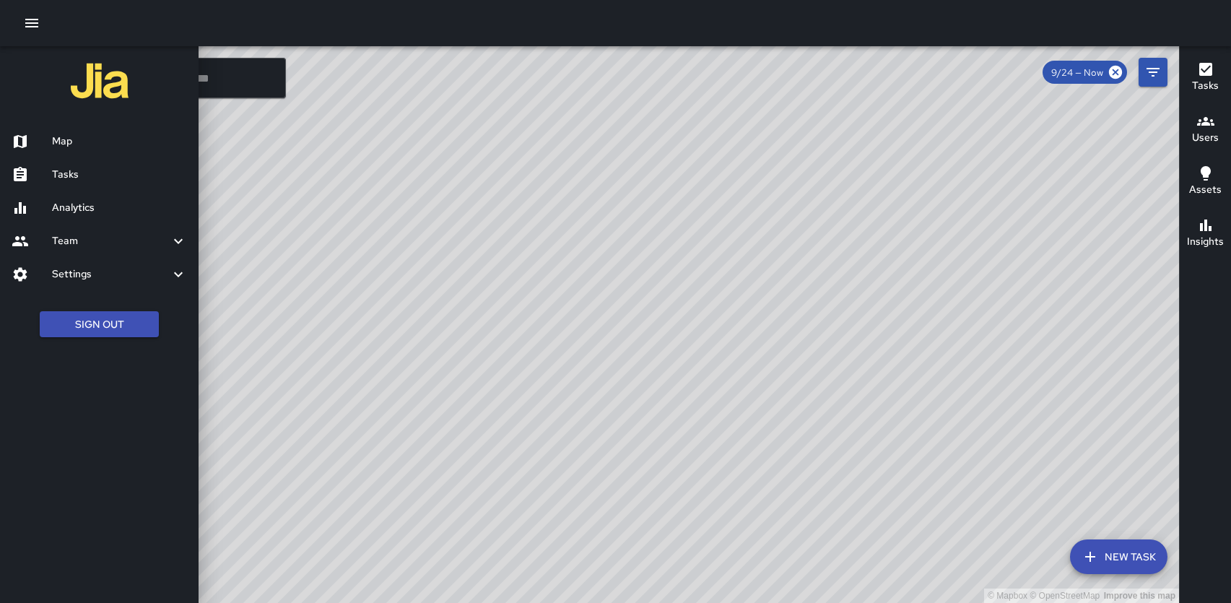
click at [61, 274] on h6 "Settings" at bounding box center [111, 274] width 118 height 16
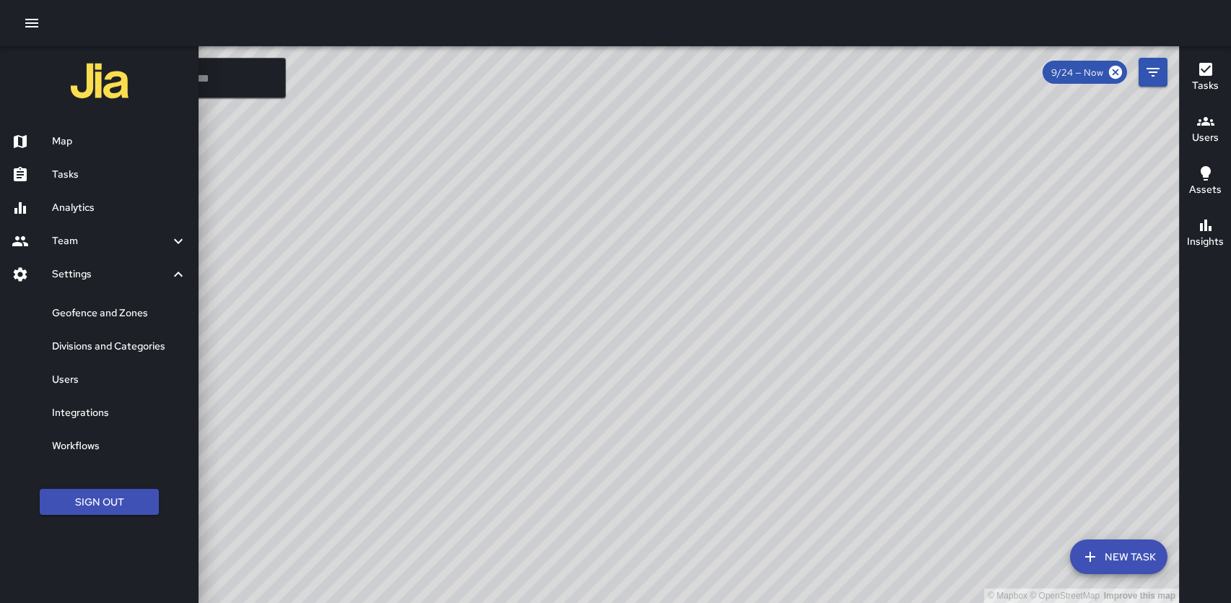
click at [63, 312] on h6 "Geofence and Zones" at bounding box center [119, 313] width 135 height 16
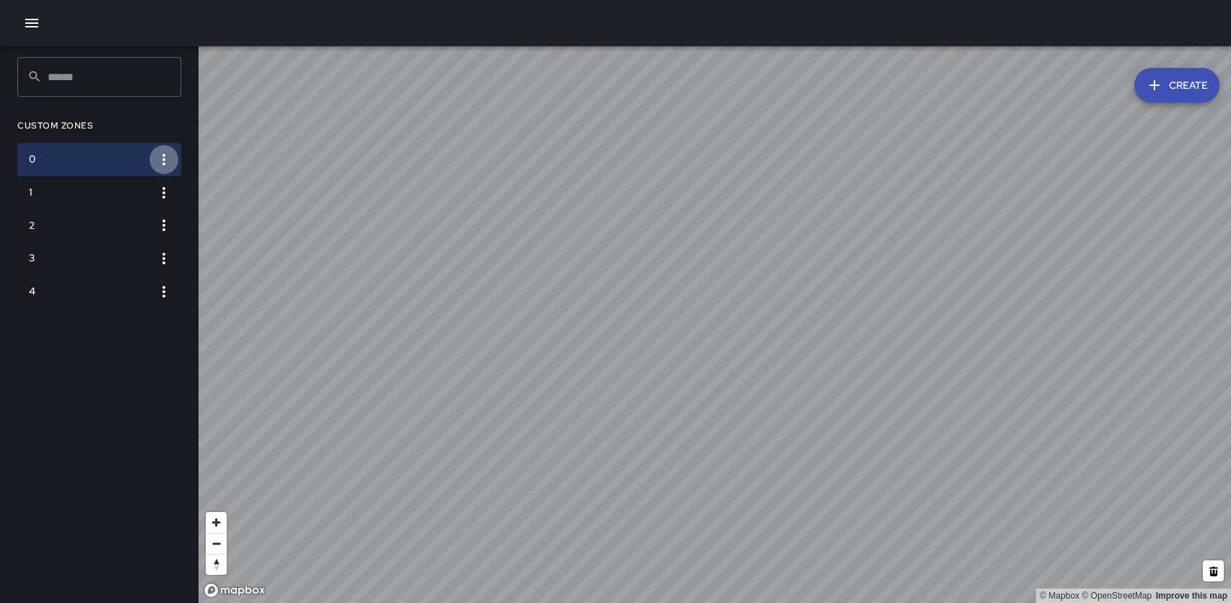
click at [160, 162] on icon "button" at bounding box center [163, 159] width 17 height 17
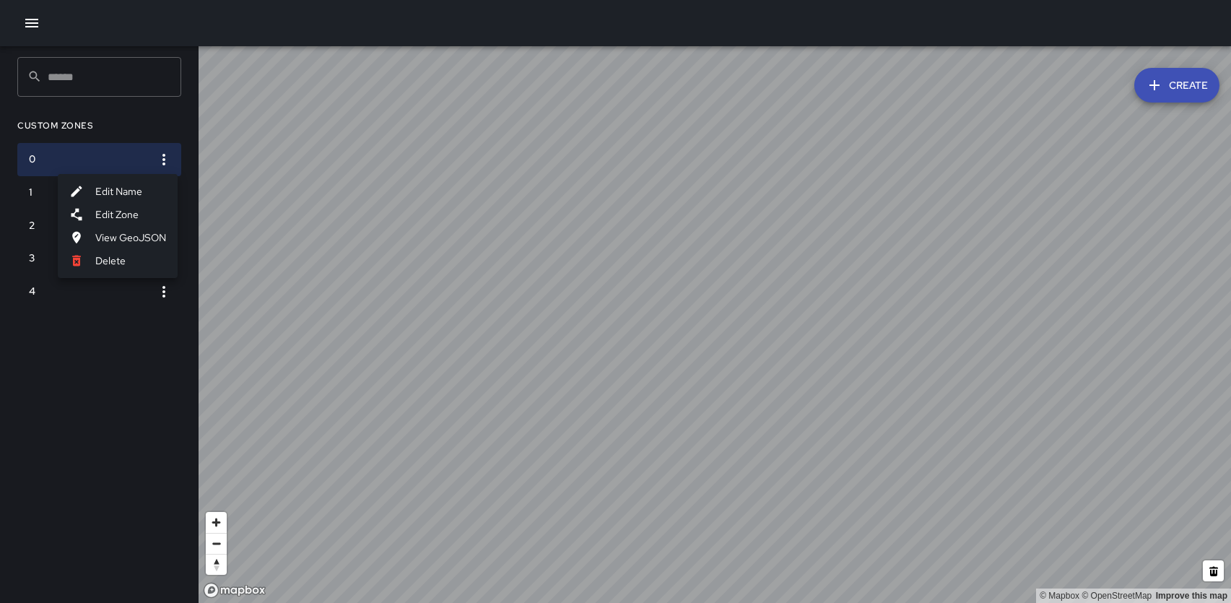
click at [291, 194] on div at bounding box center [615, 301] width 1231 height 603
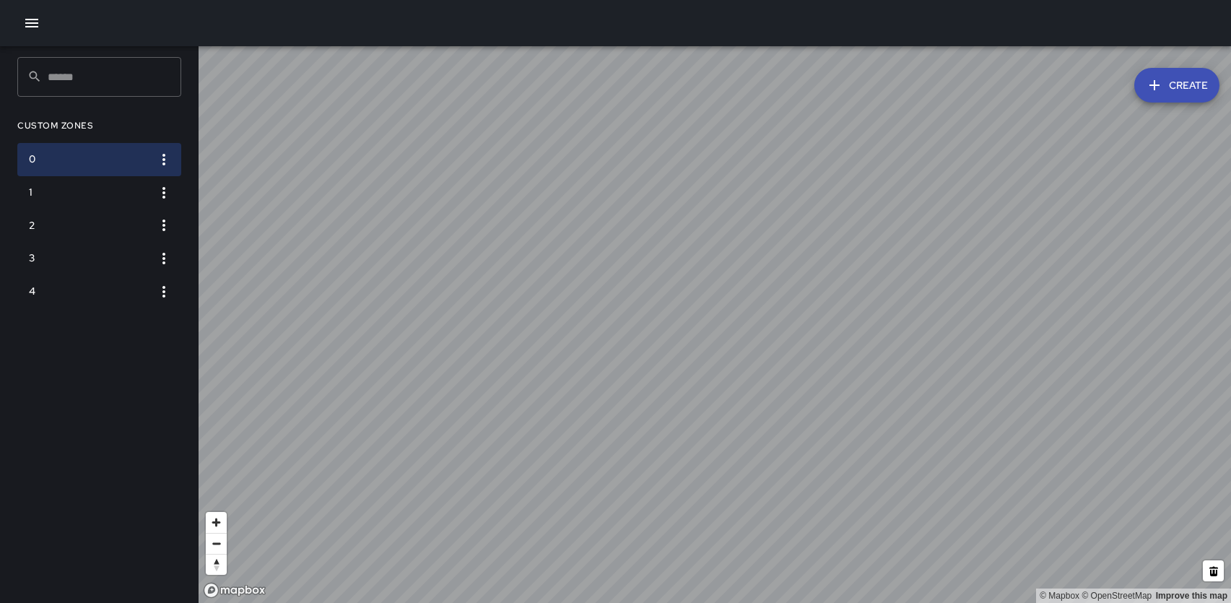
click at [167, 157] on icon "button" at bounding box center [163, 159] width 17 height 17
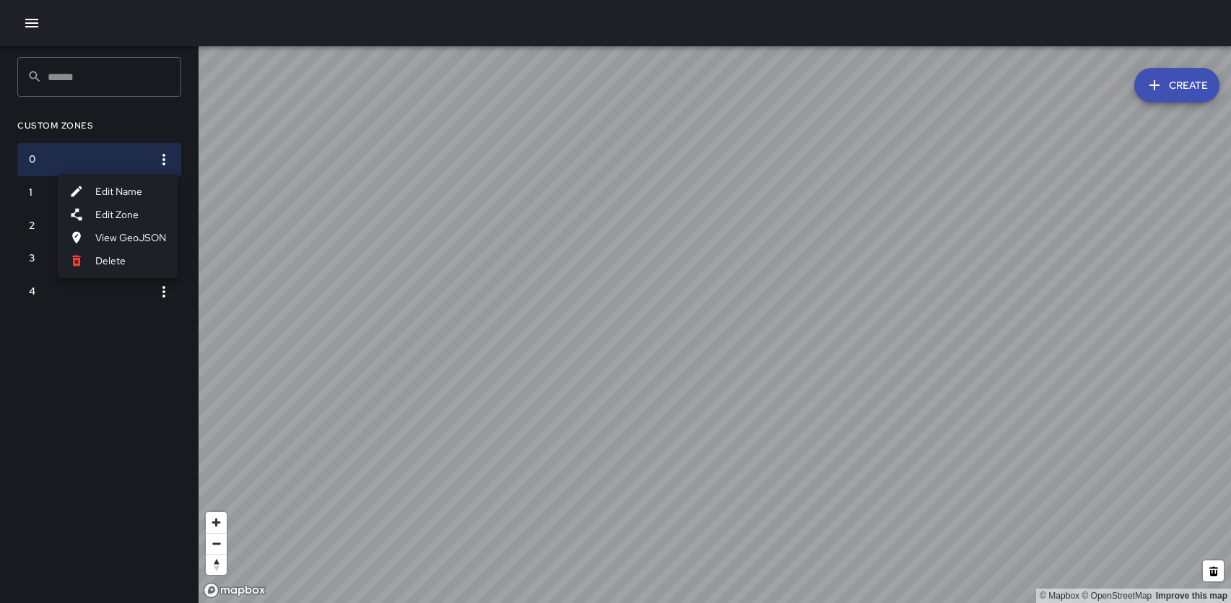
click at [126, 332] on div at bounding box center [615, 301] width 1231 height 603
click at [32, 25] on icon "button" at bounding box center [31, 22] width 17 height 17
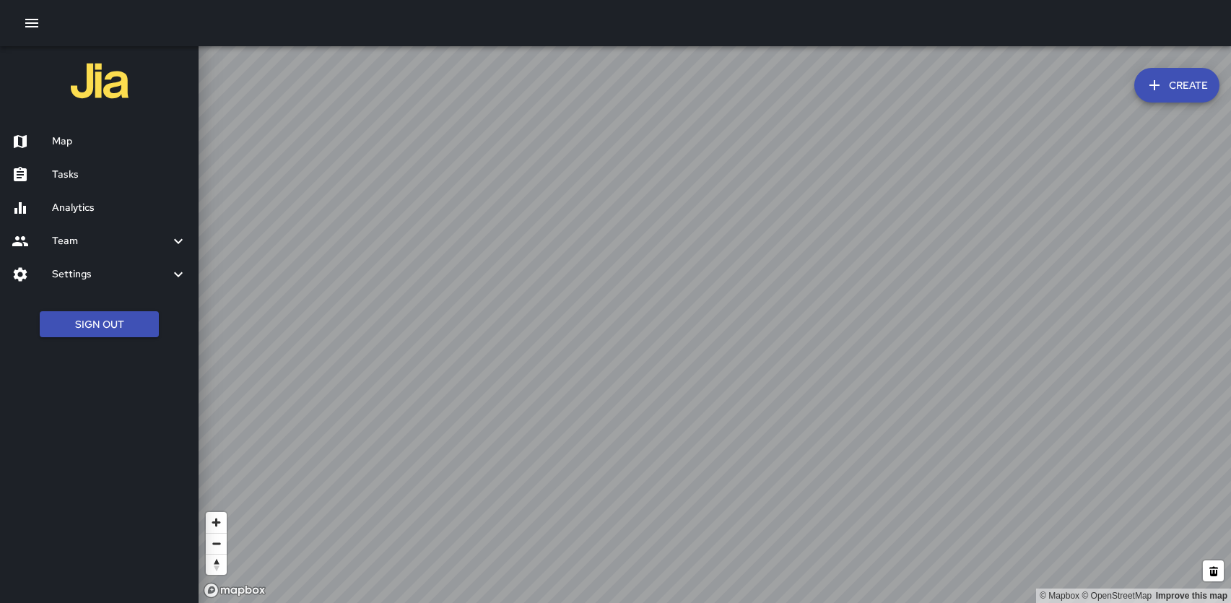
click at [69, 134] on h6 "Map" at bounding box center [119, 142] width 135 height 16
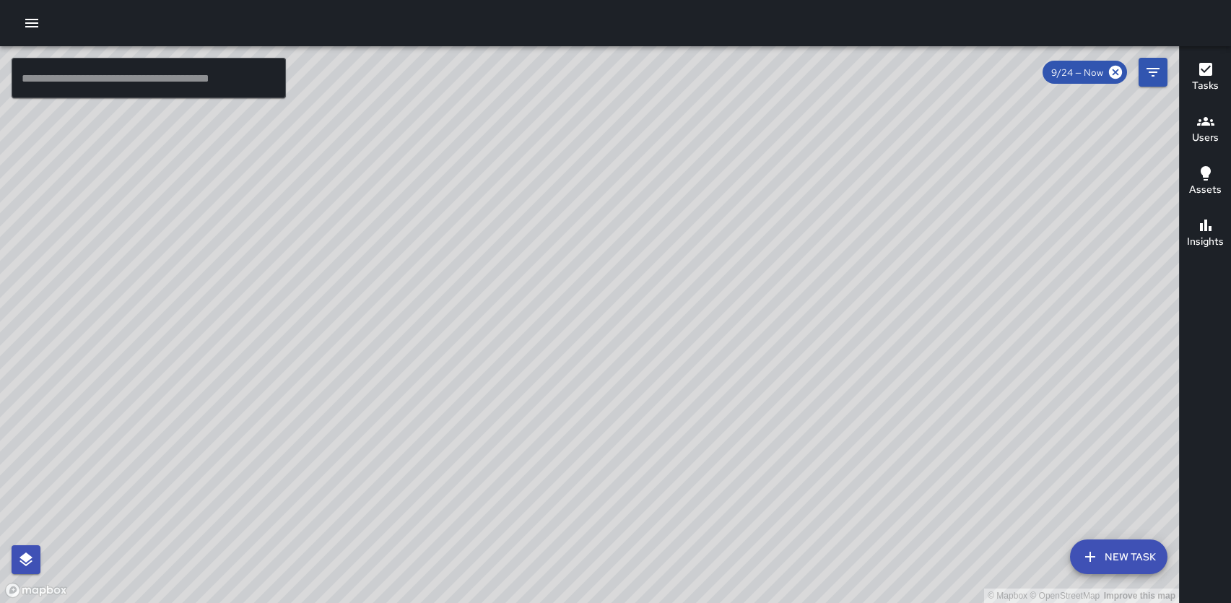
click at [27, 23] on icon "button" at bounding box center [31, 23] width 13 height 9
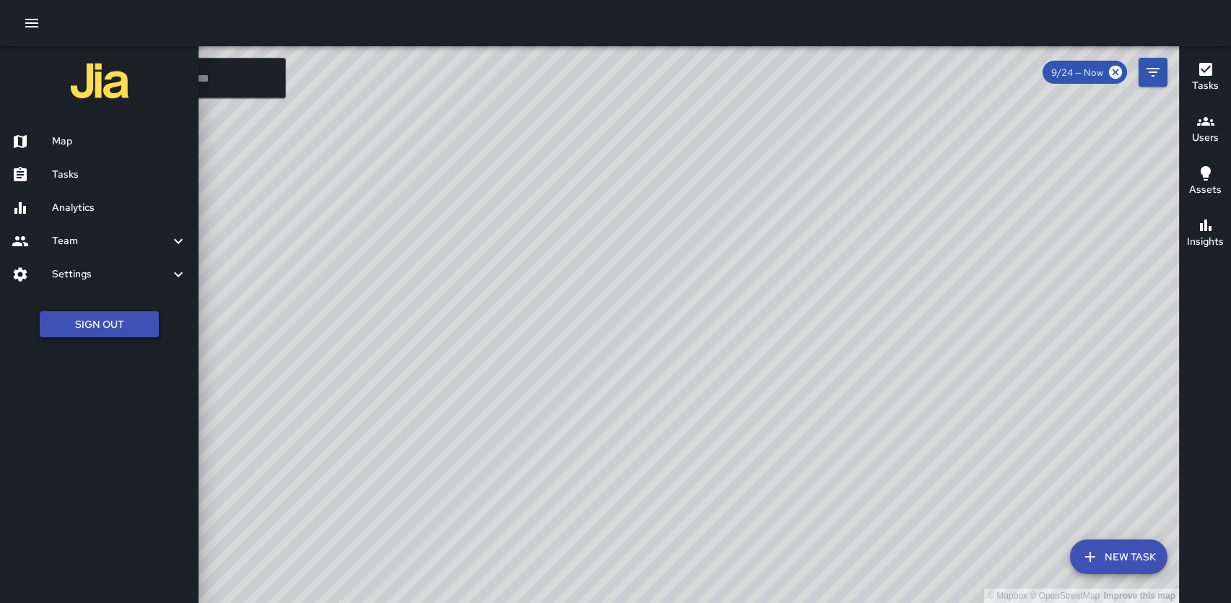
click at [93, 324] on button "Sign Out" at bounding box center [99, 324] width 119 height 27
